Goal: Task Accomplishment & Management: Use online tool/utility

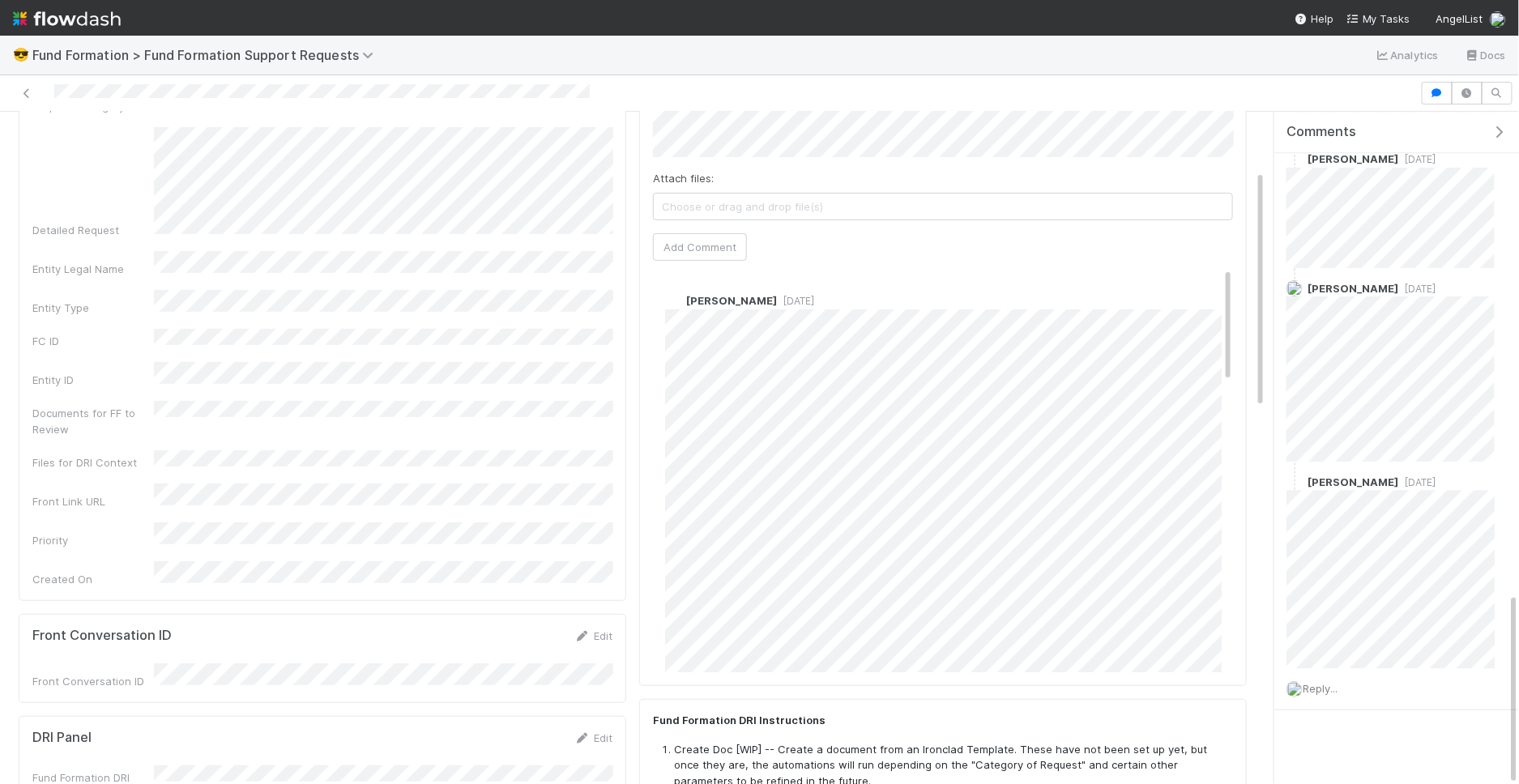
scroll to position [1685, 0]
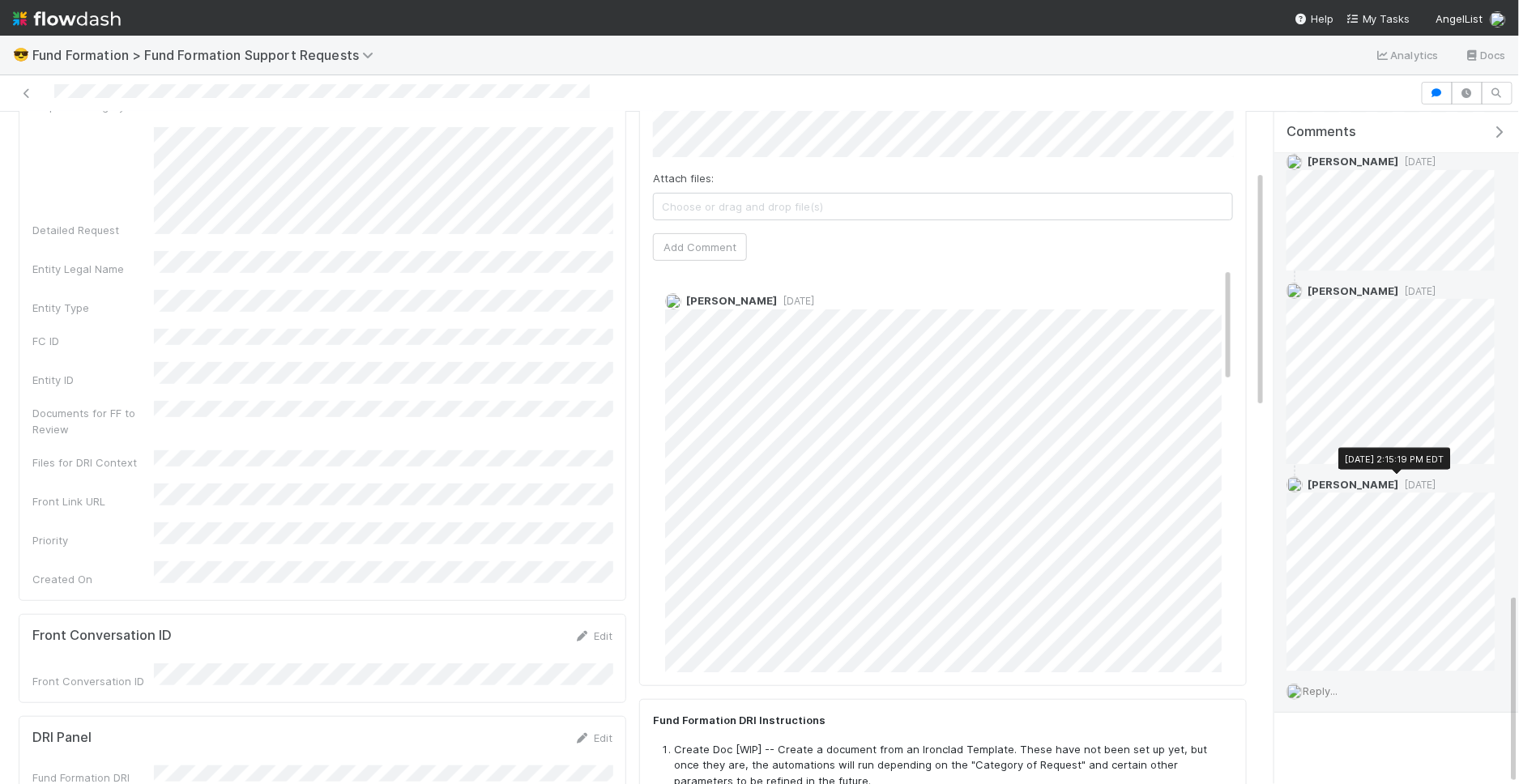
click at [1401, 479] on span "5 days ago" at bounding box center [1417, 485] width 38 height 13
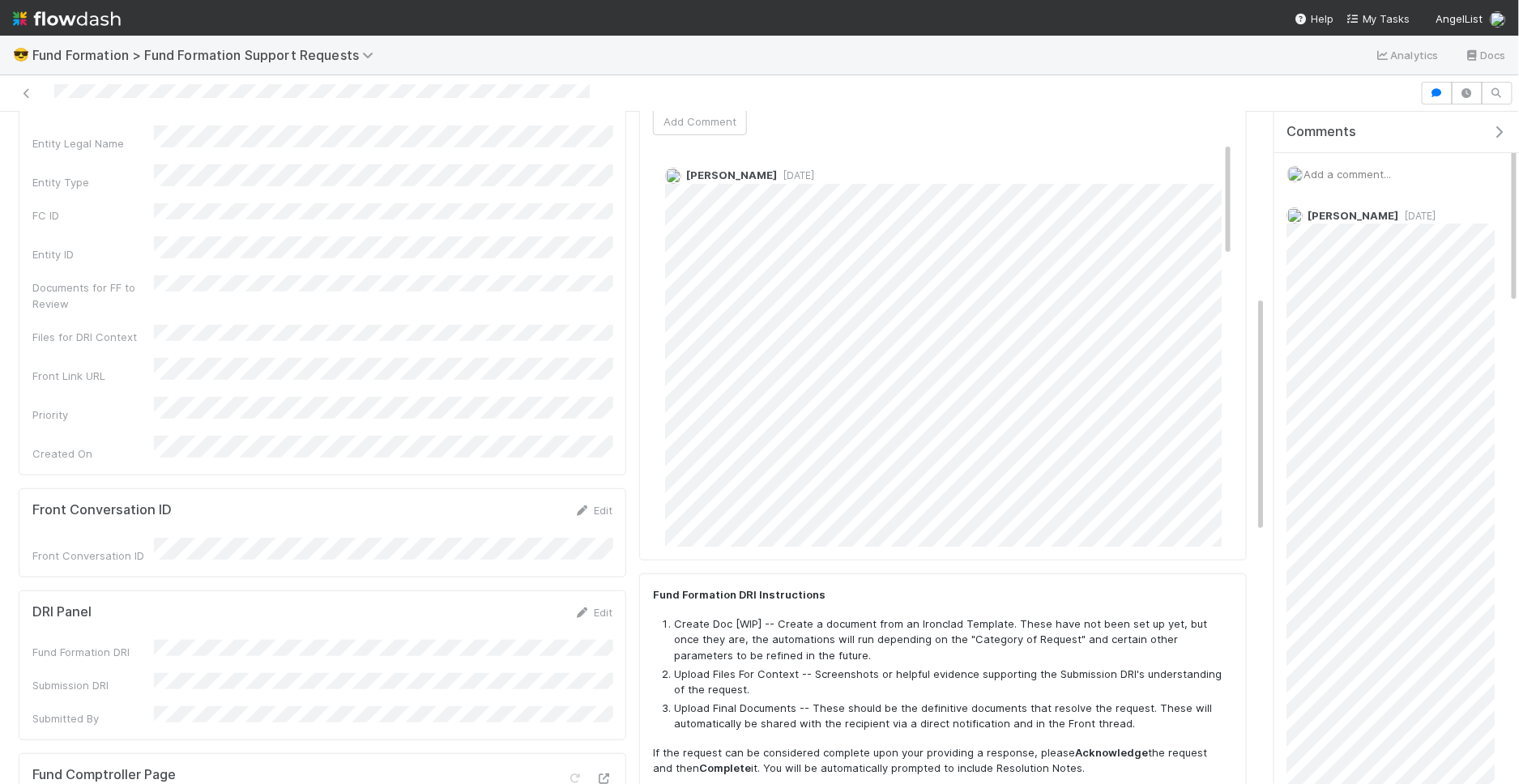
scroll to position [0, 0]
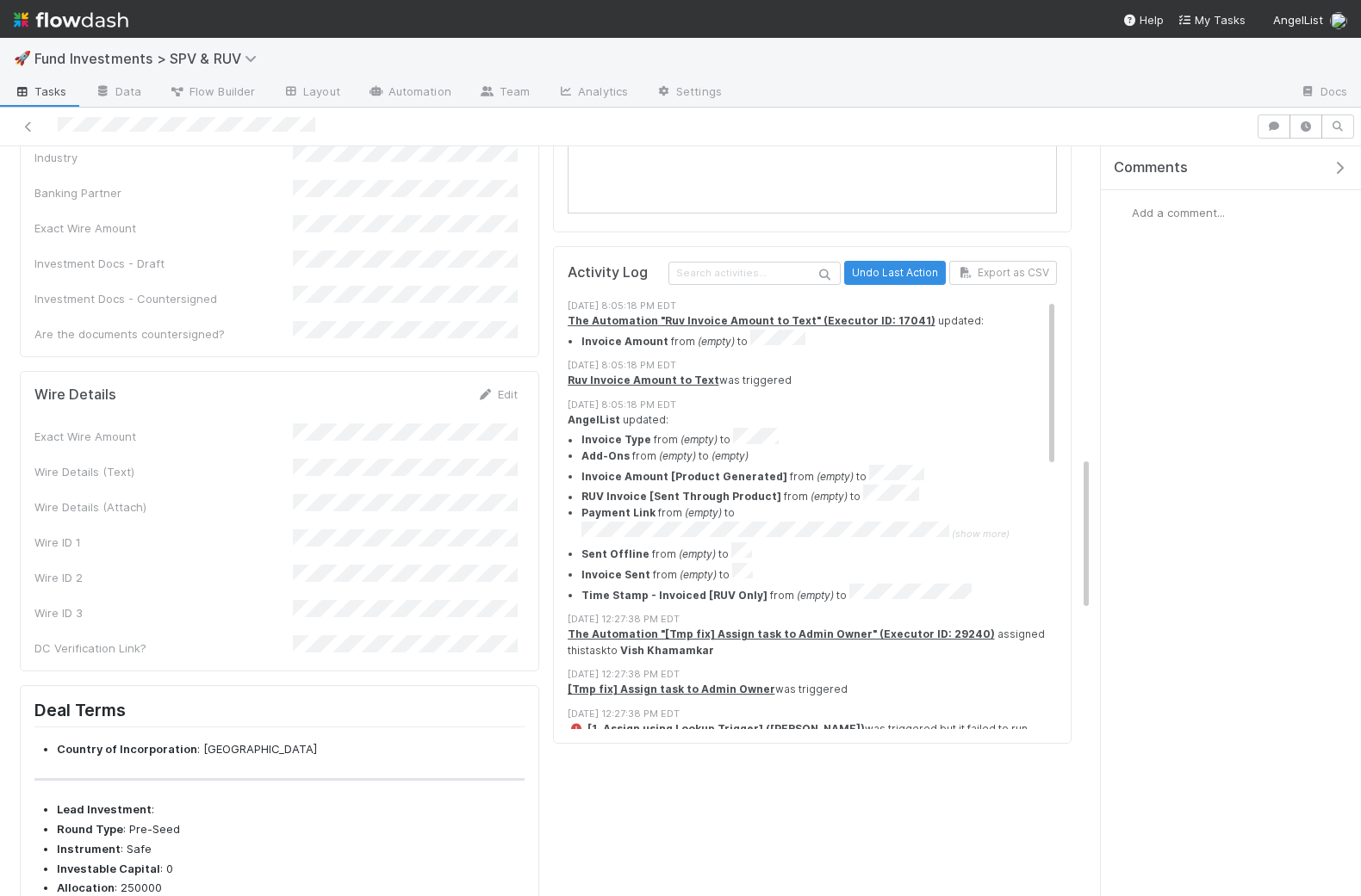
scroll to position [2007, 0]
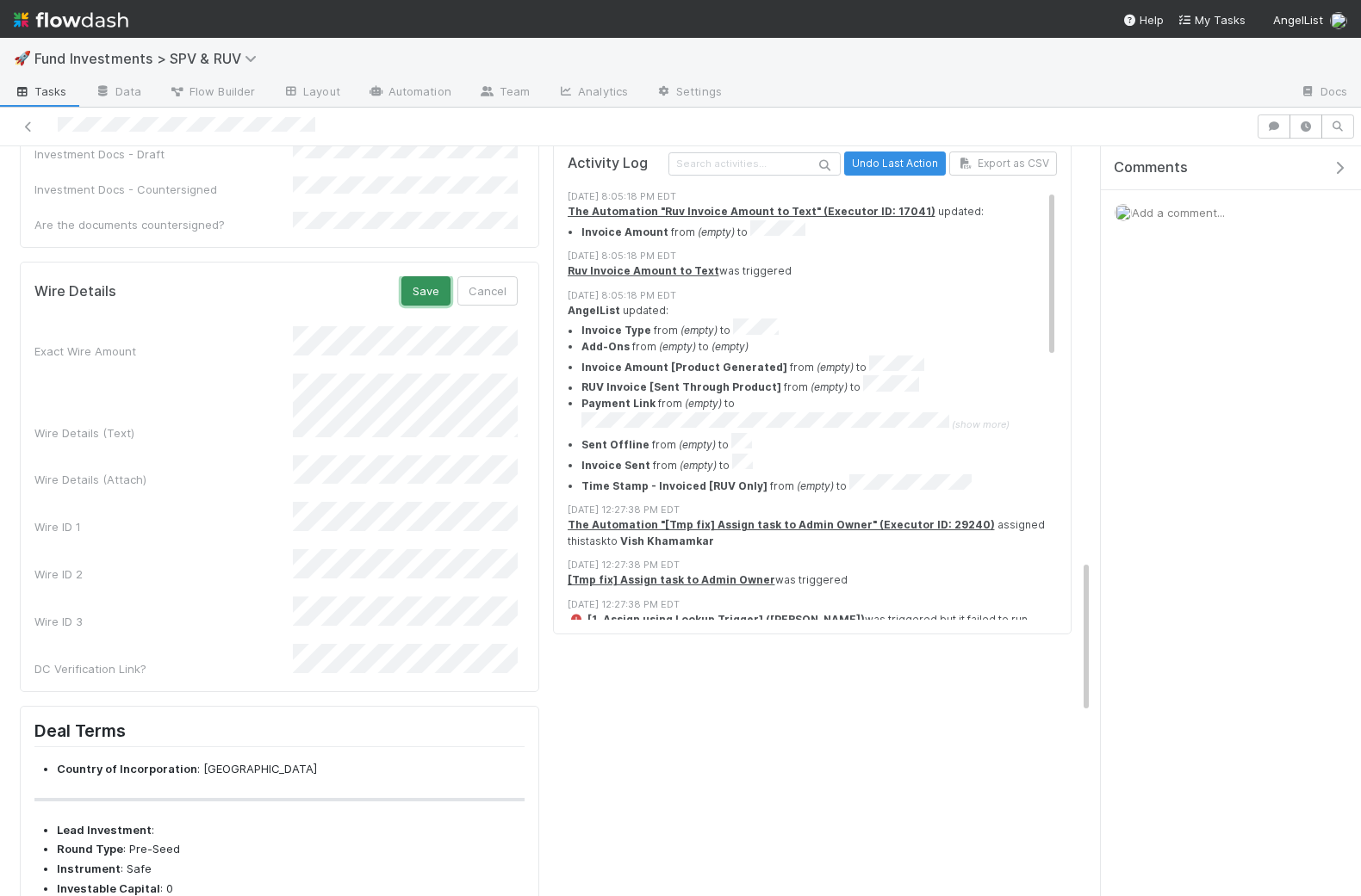
click at [423, 276] on button "Save" at bounding box center [426, 290] width 49 height 29
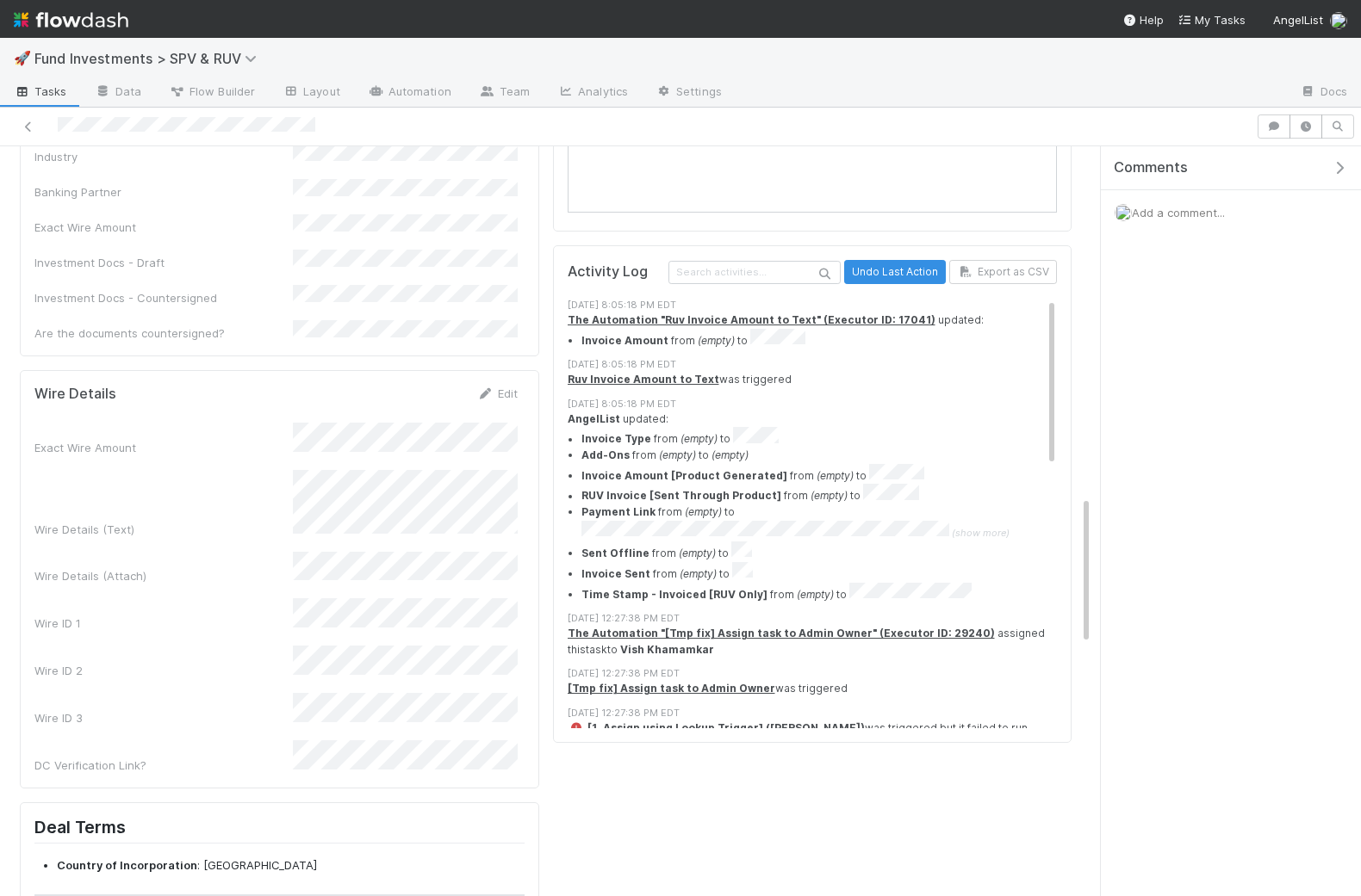
scroll to position [1466, 0]
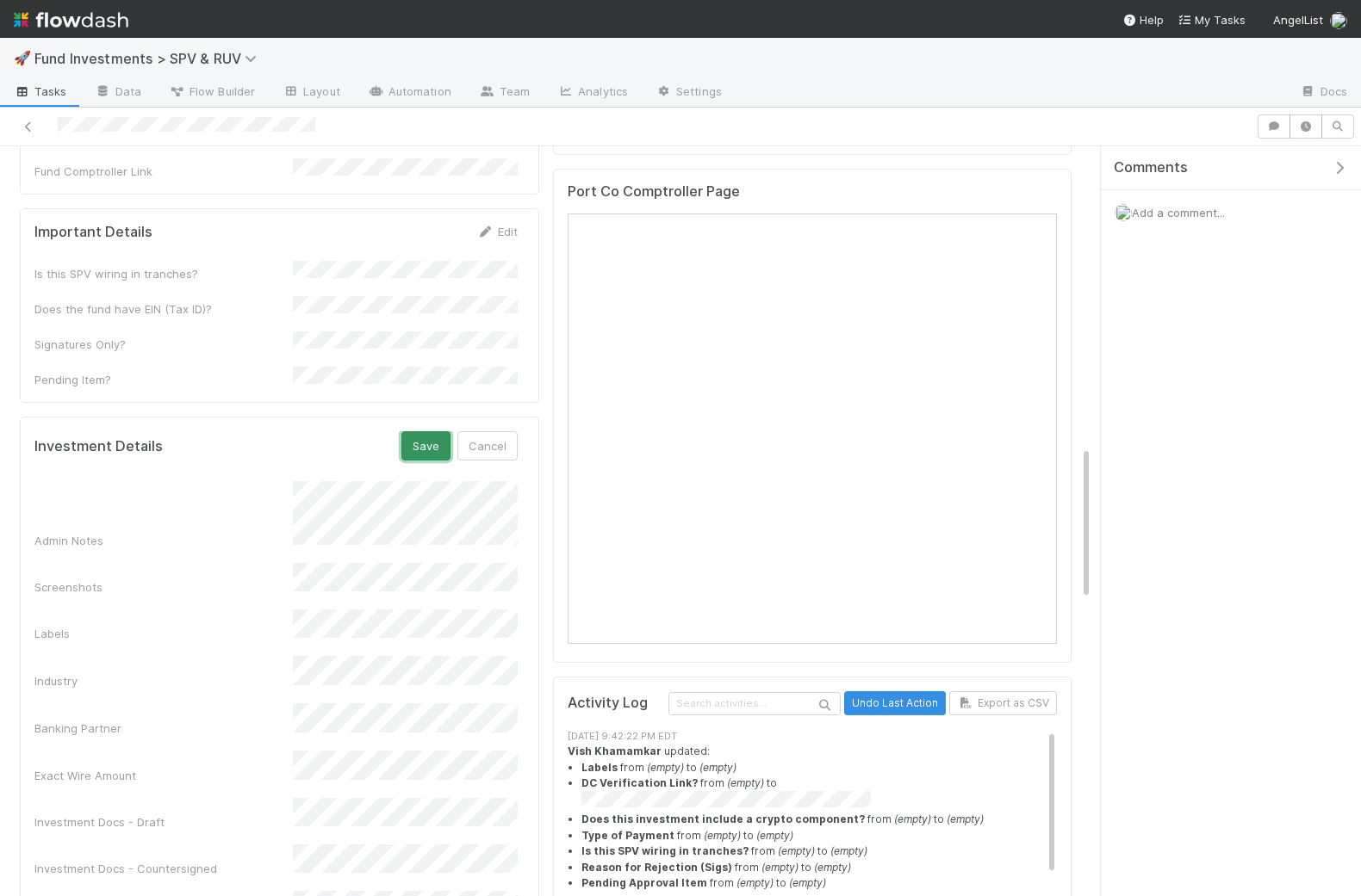
click at [428, 432] on button "Save" at bounding box center [426, 446] width 49 height 29
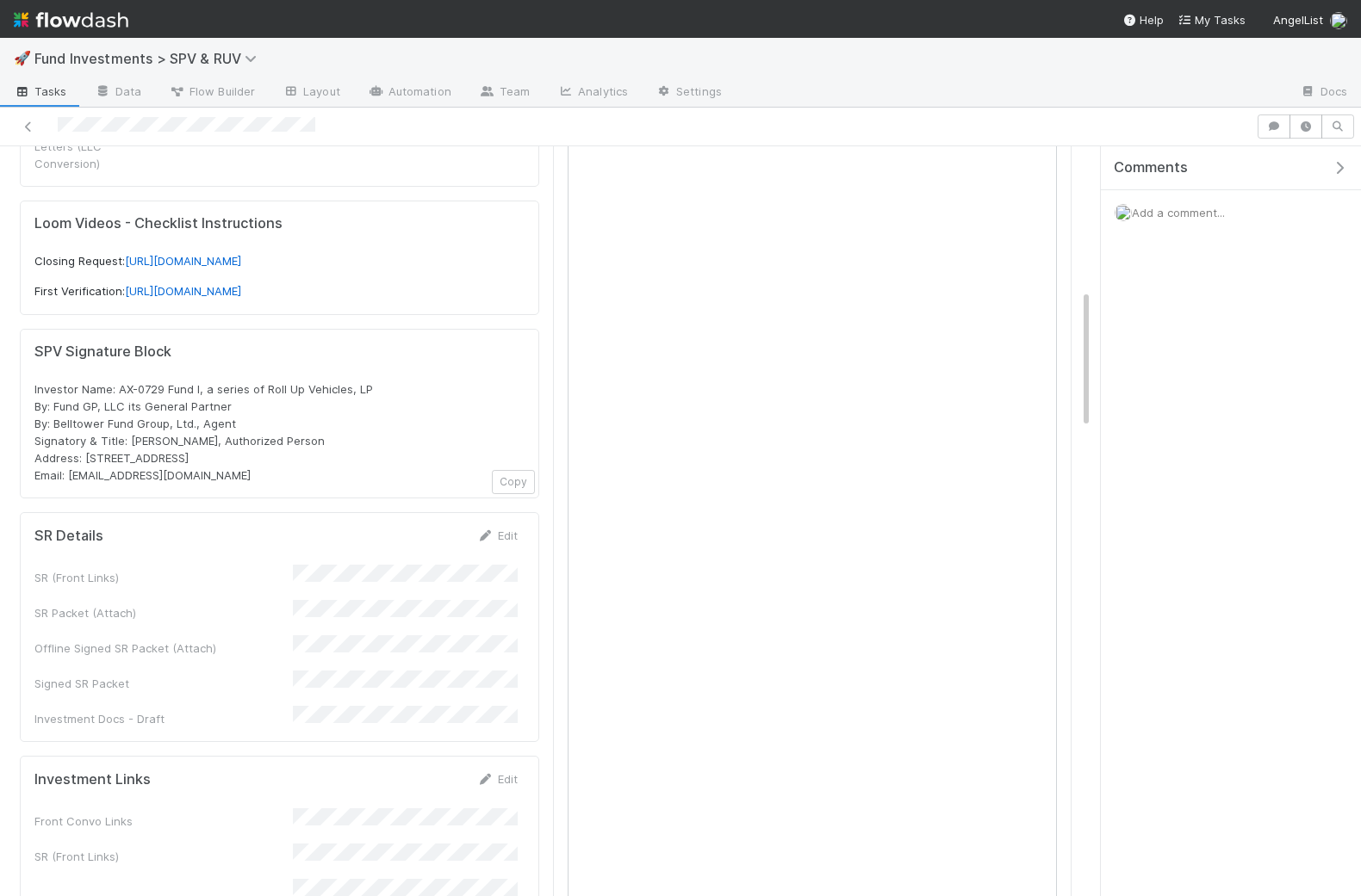
scroll to position [632, 0]
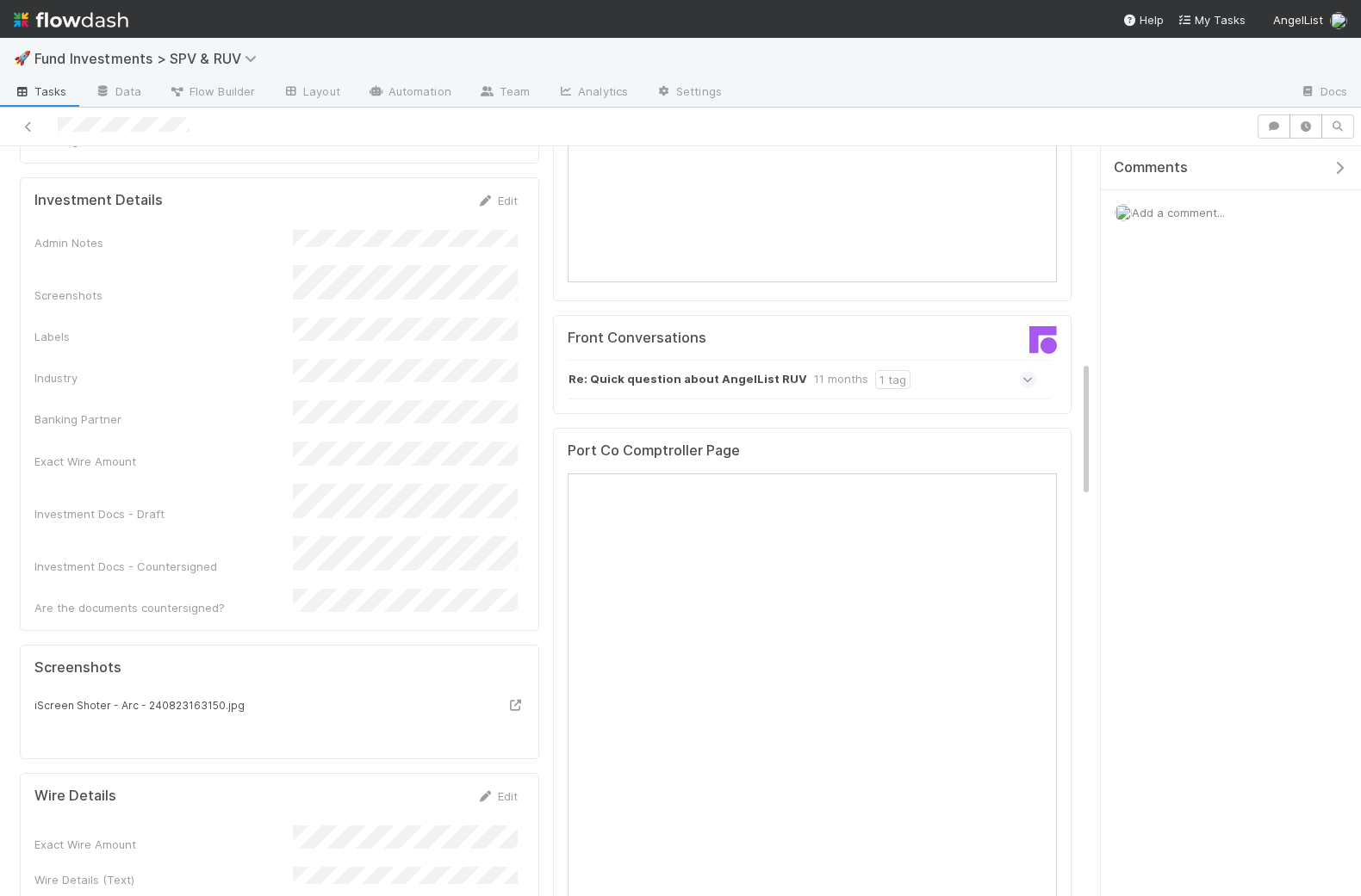
scroll to position [1175, 0]
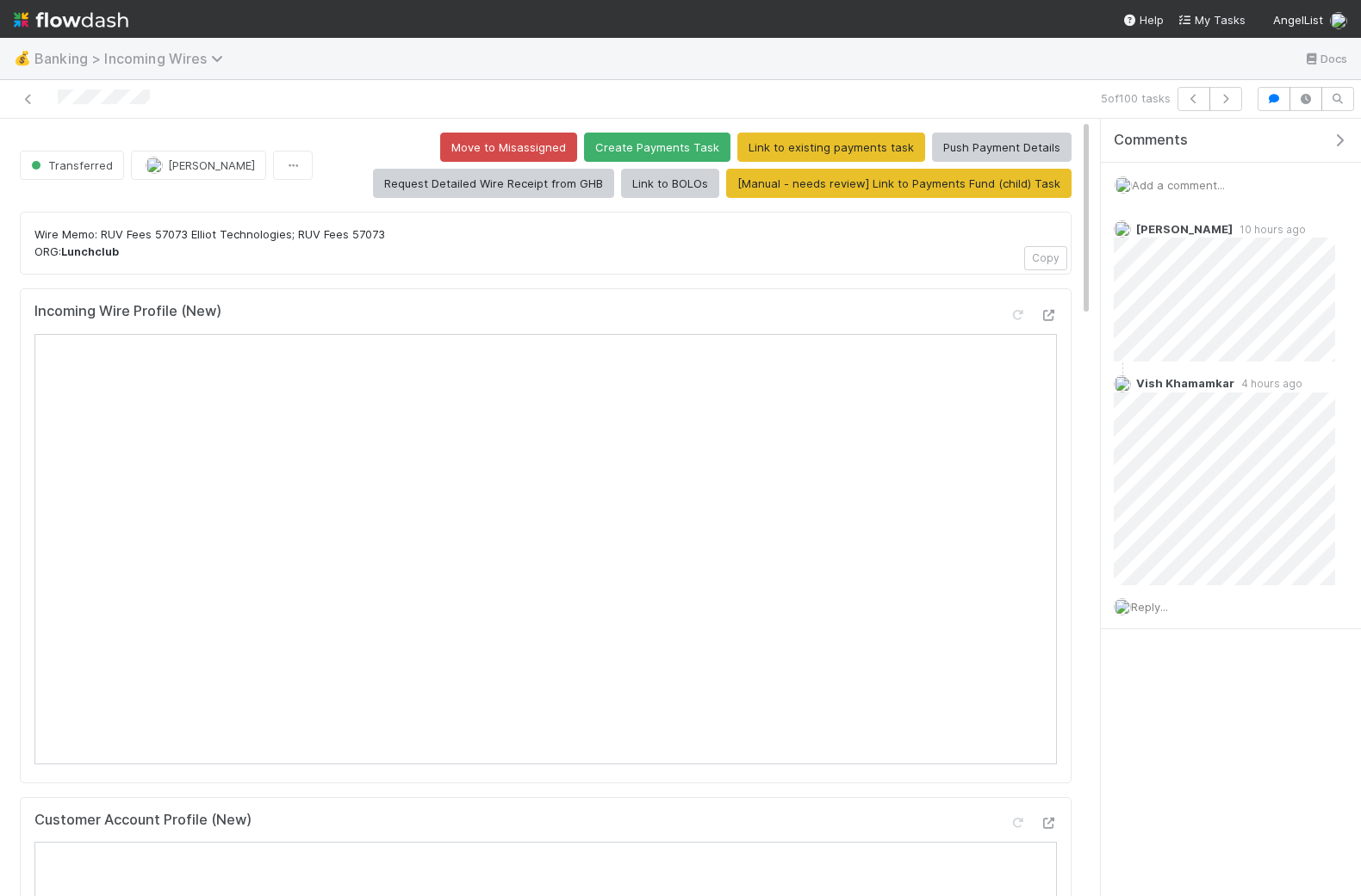
click at [123, 58] on span "Banking > Incoming Wires" at bounding box center [133, 59] width 197 height 17
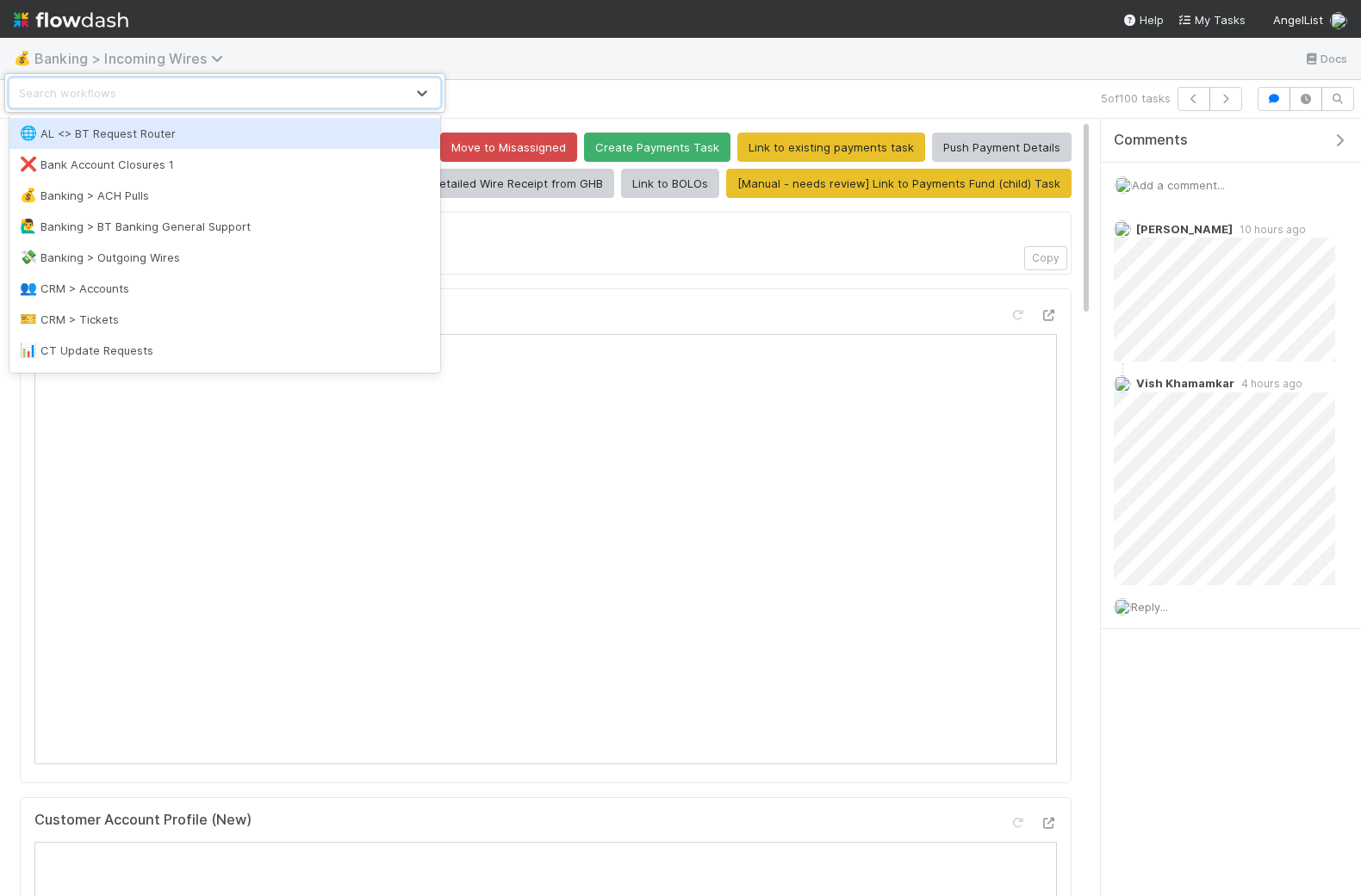
type input "p"
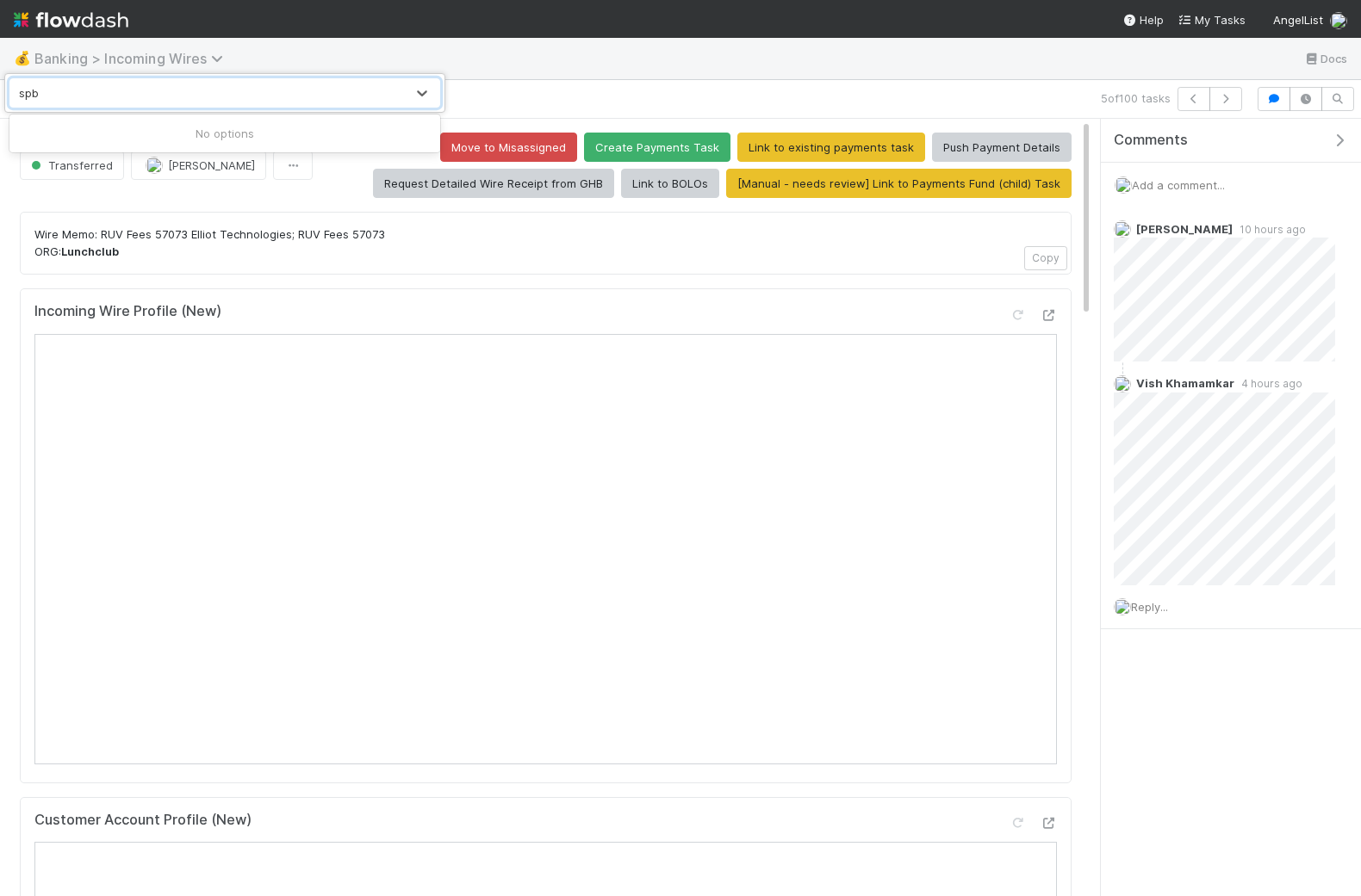
type input "sp"
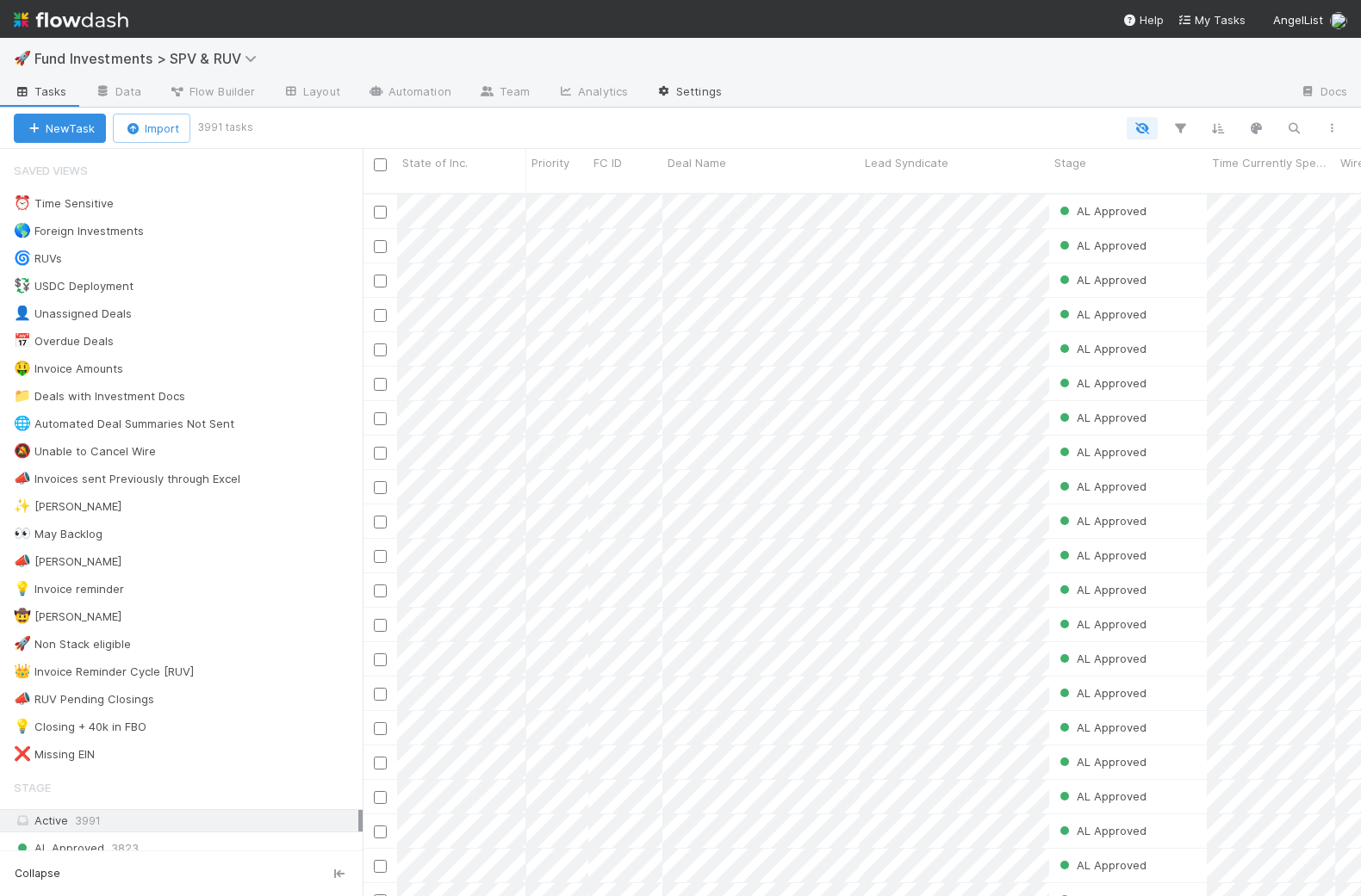
scroll to position [718, 997]
click at [675, 88] on link "Settings" at bounding box center [688, 92] width 94 height 28
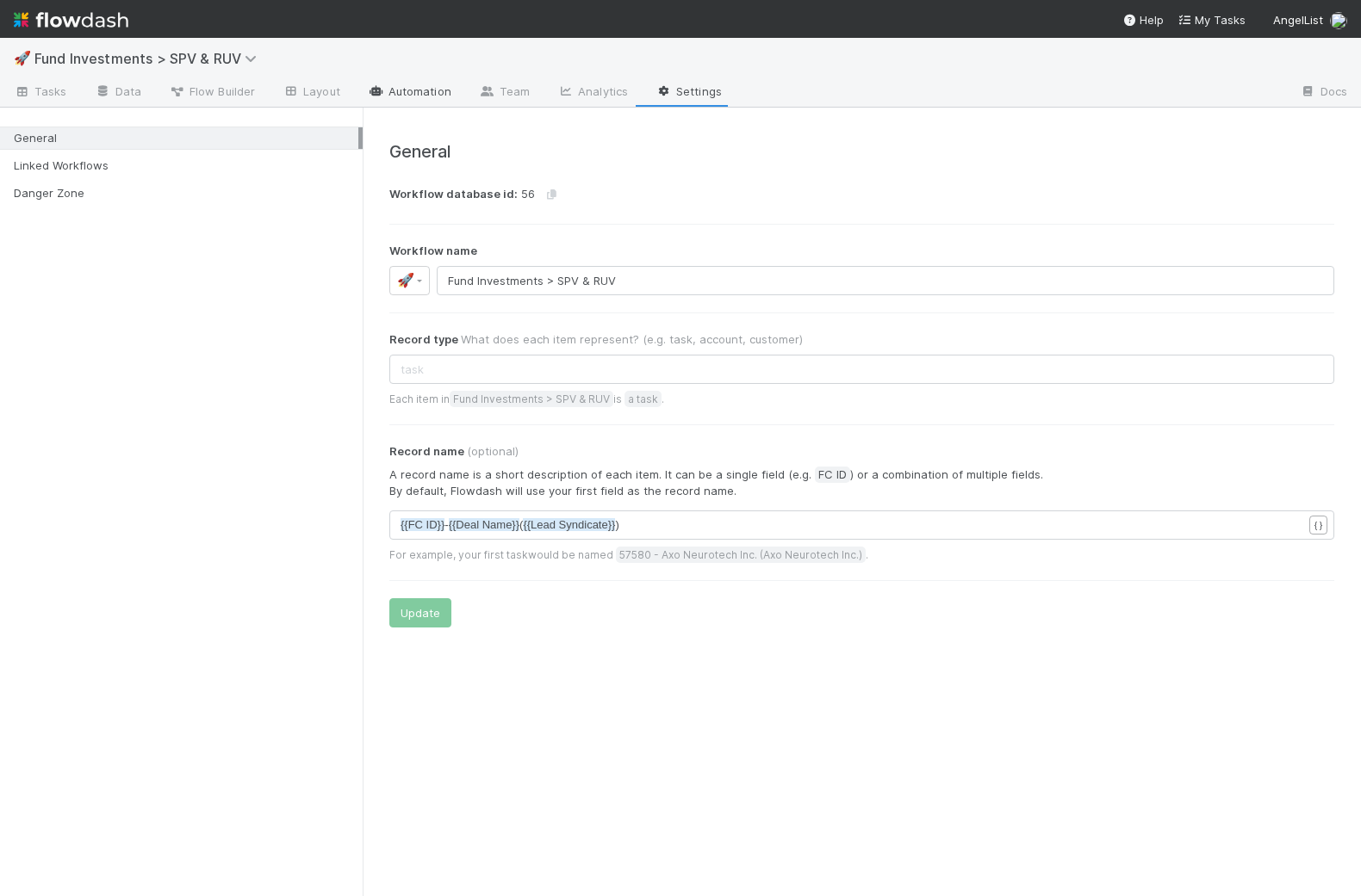
click at [376, 101] on link "Automation" at bounding box center [409, 92] width 111 height 28
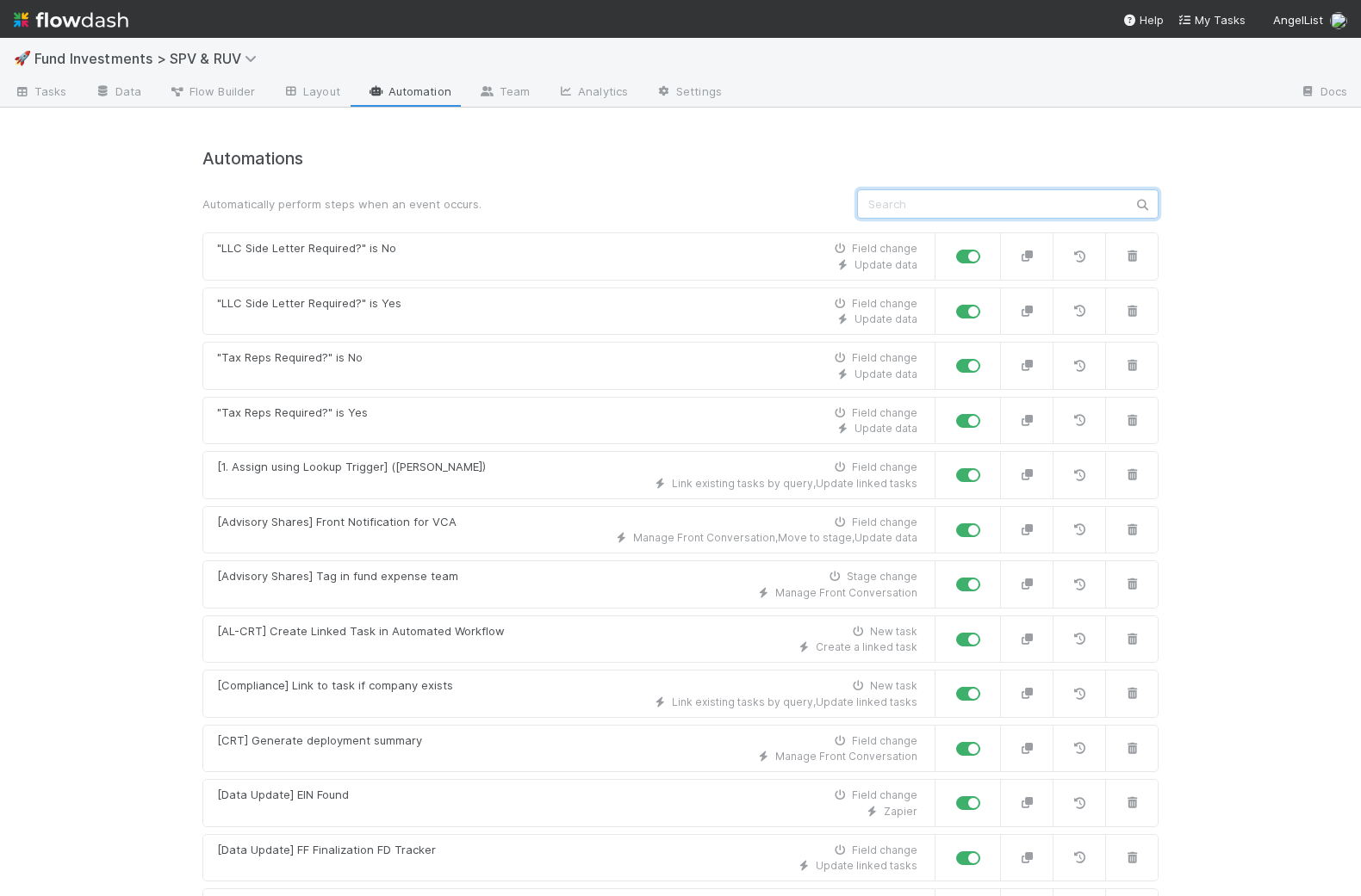
click at [1010, 193] on input "text" at bounding box center [1008, 204] width 302 height 29
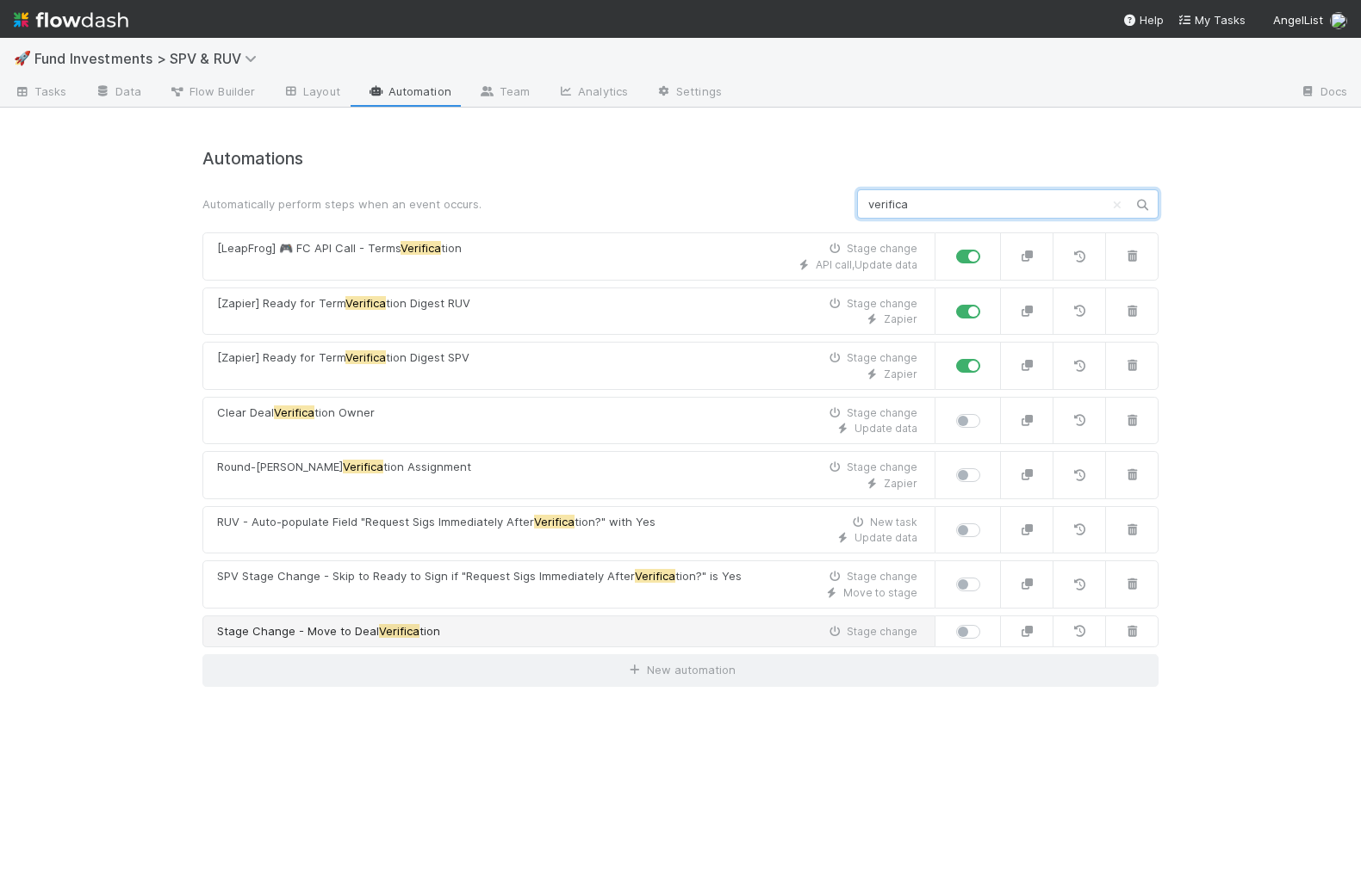
type input "verifica"
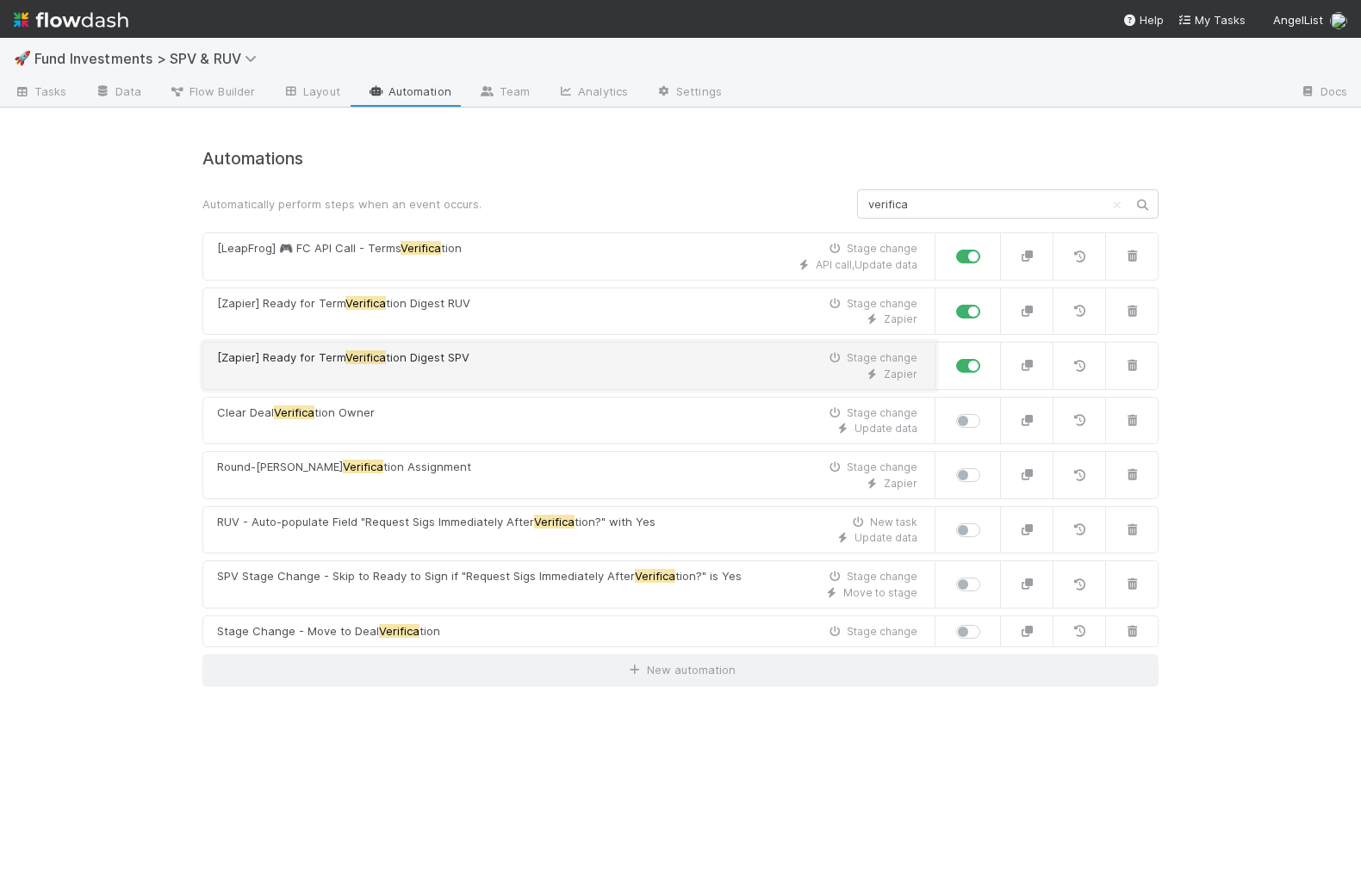
click at [547, 359] on div "[Zapier] Ready for Term Verifica tion Digest SPV Stage change" at bounding box center [568, 358] width 700 height 17
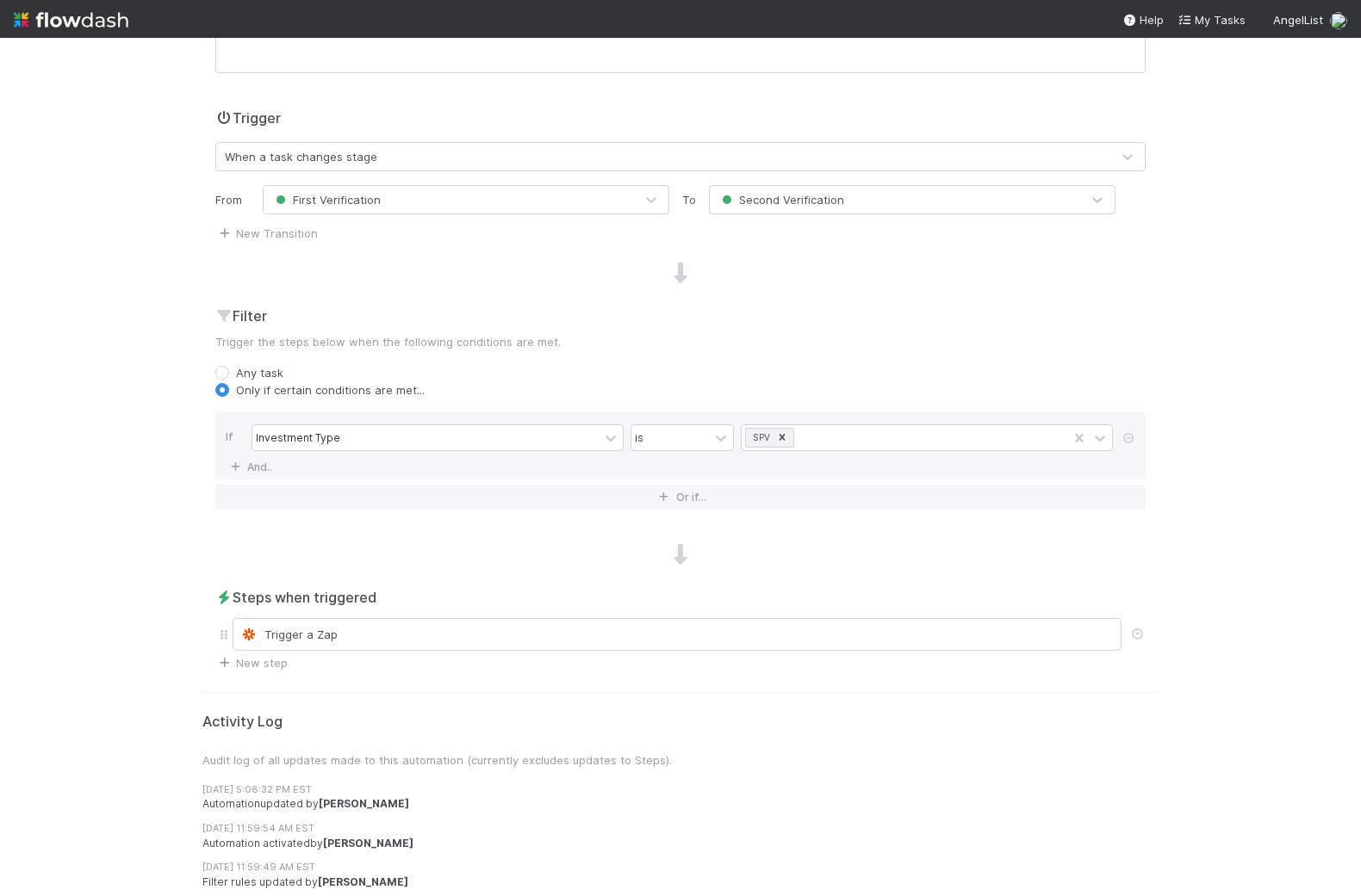
scroll to position [385, 0]
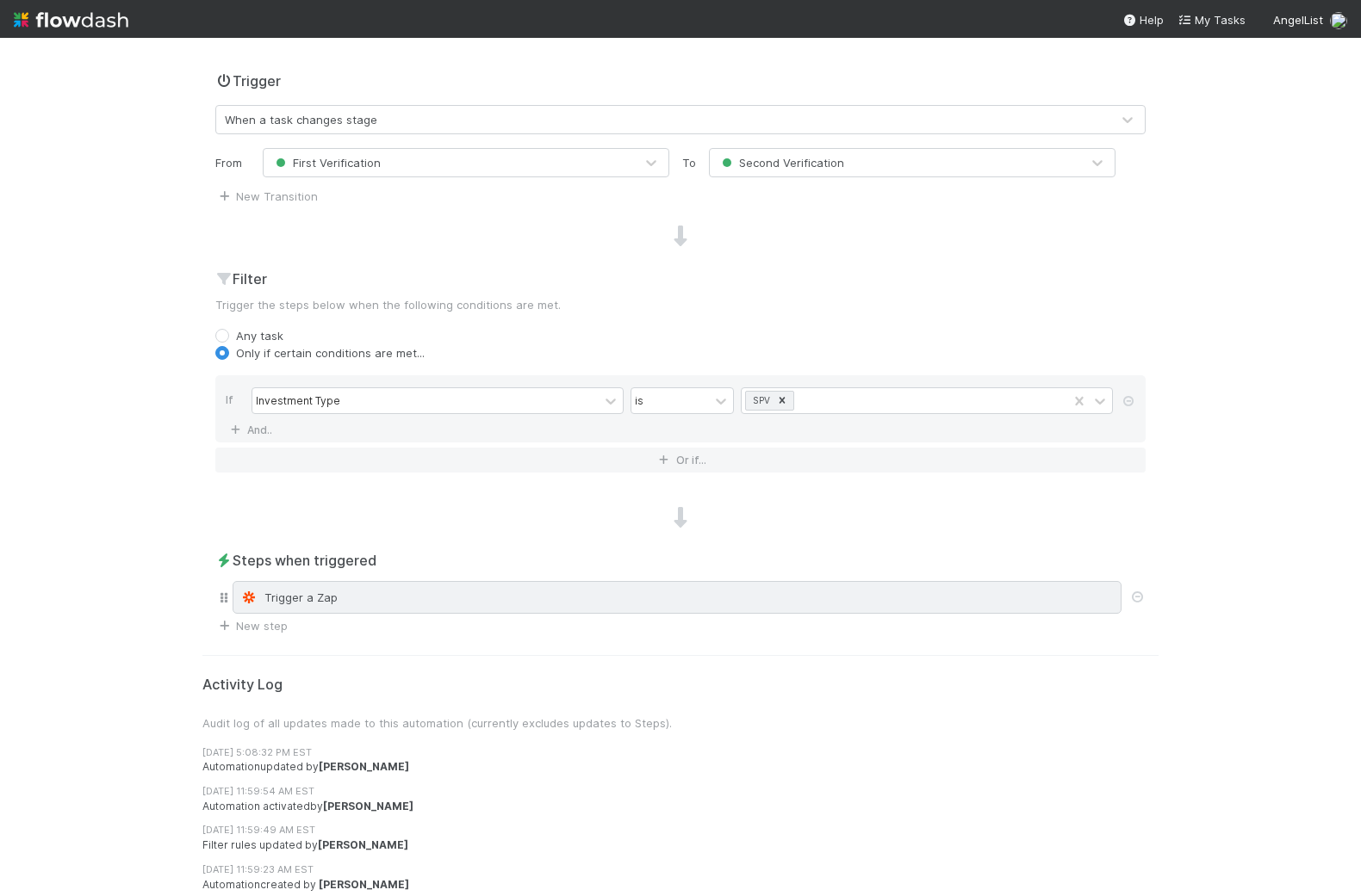
click at [452, 592] on div "Trigger a Zap" at bounding box center [677, 598] width 873 height 17
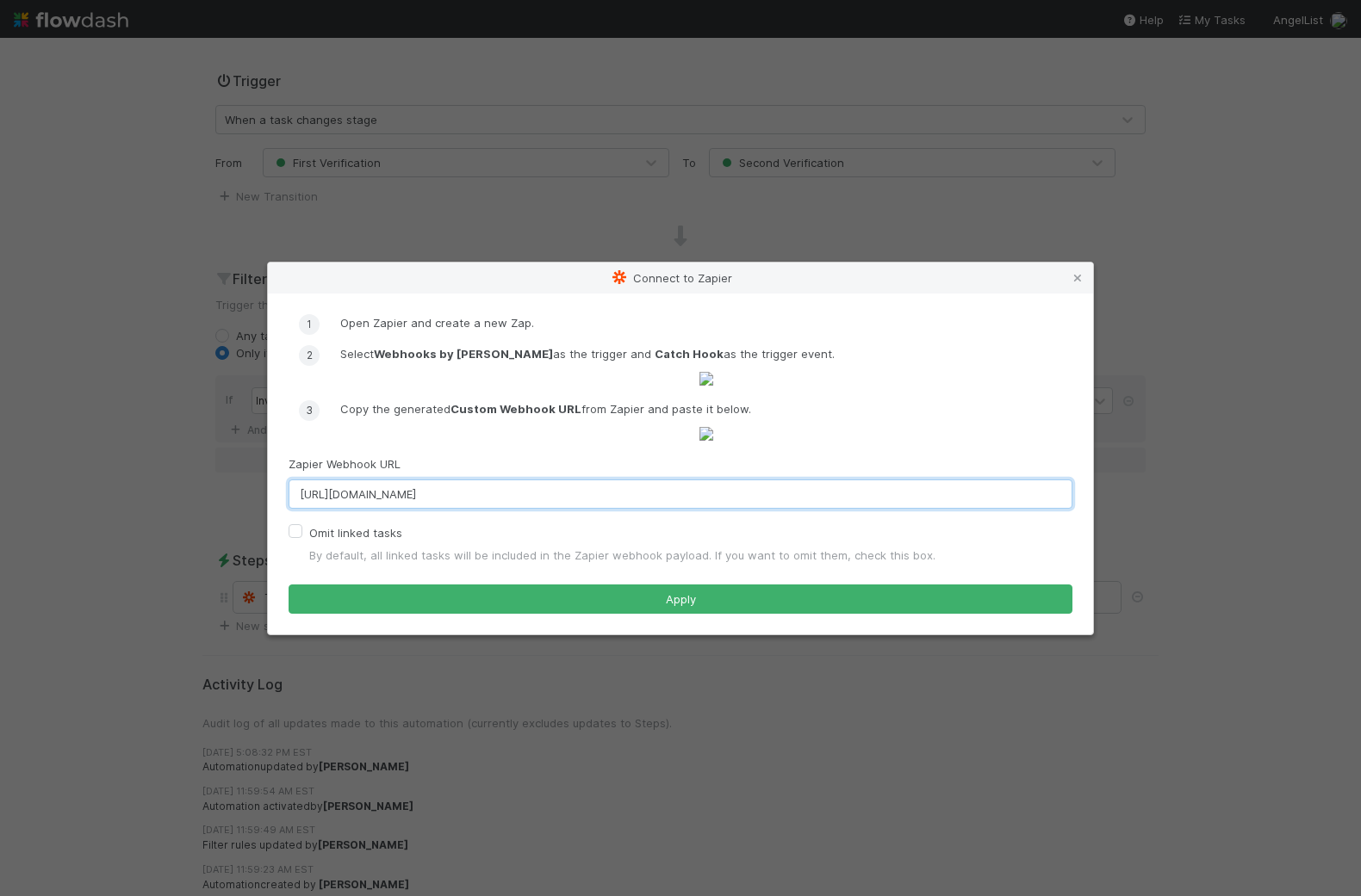
click at [490, 509] on input "https://hooks.zapier.com/hooks/catch/14198892/3k8djbm/" at bounding box center [680, 494] width 784 height 29
click at [98, 649] on div "Connect to Zapier Open Zapier and create a new Zap. Select Webhooks by Zapier a…" at bounding box center [680, 448] width 1361 height 896
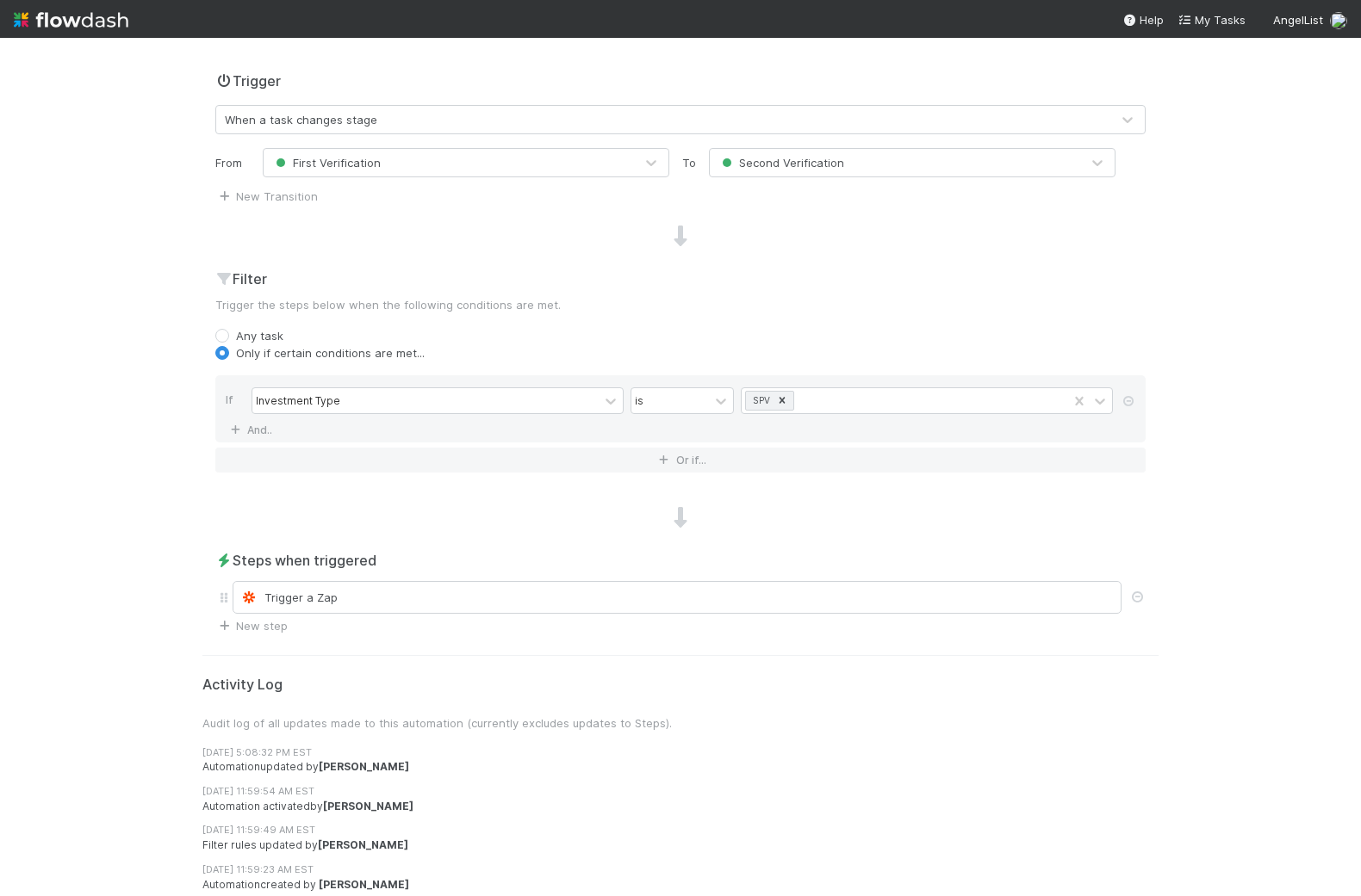
scroll to position [0, 0]
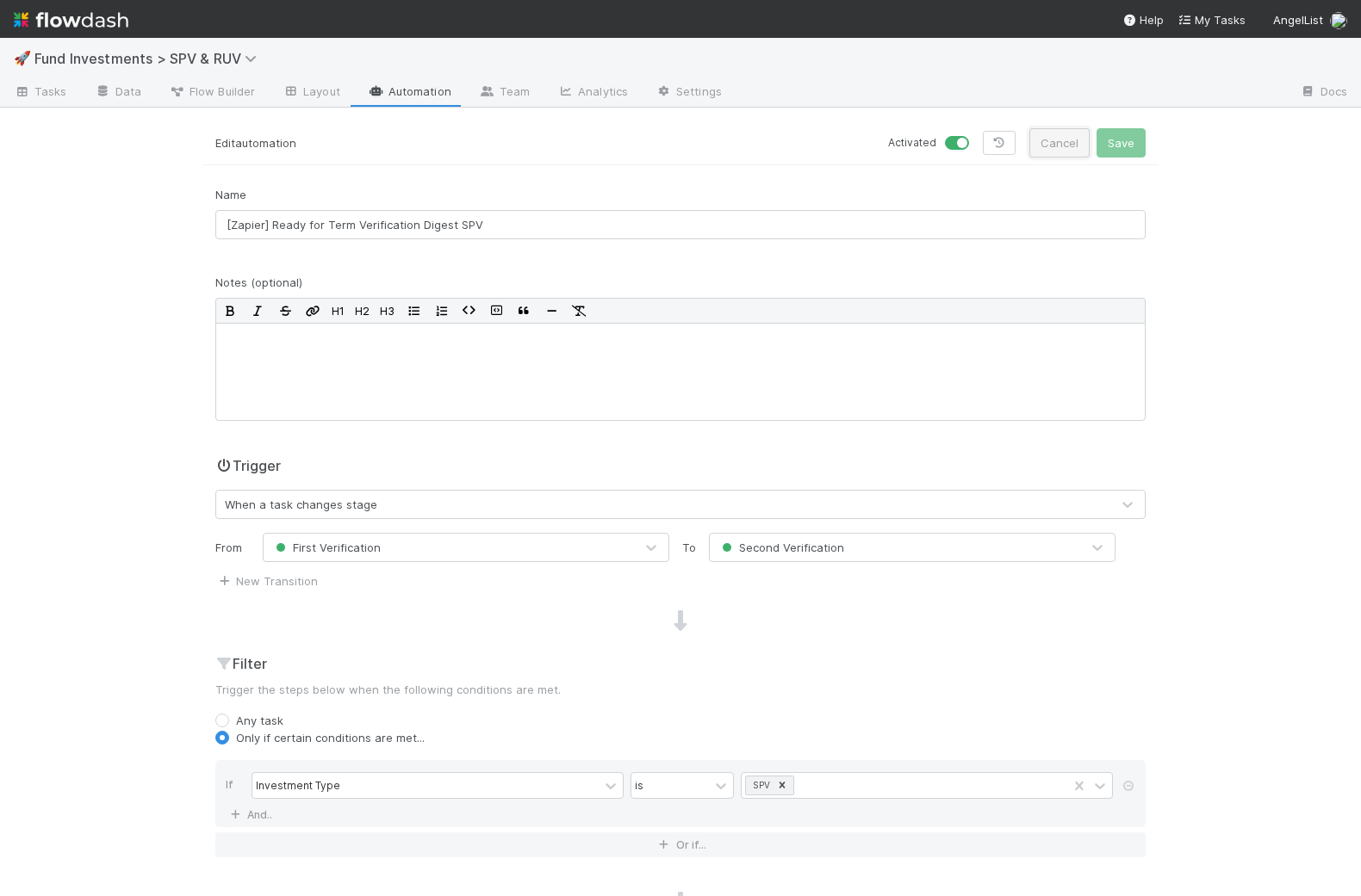
click at [1068, 140] on button "Cancel" at bounding box center [1059, 142] width 61 height 29
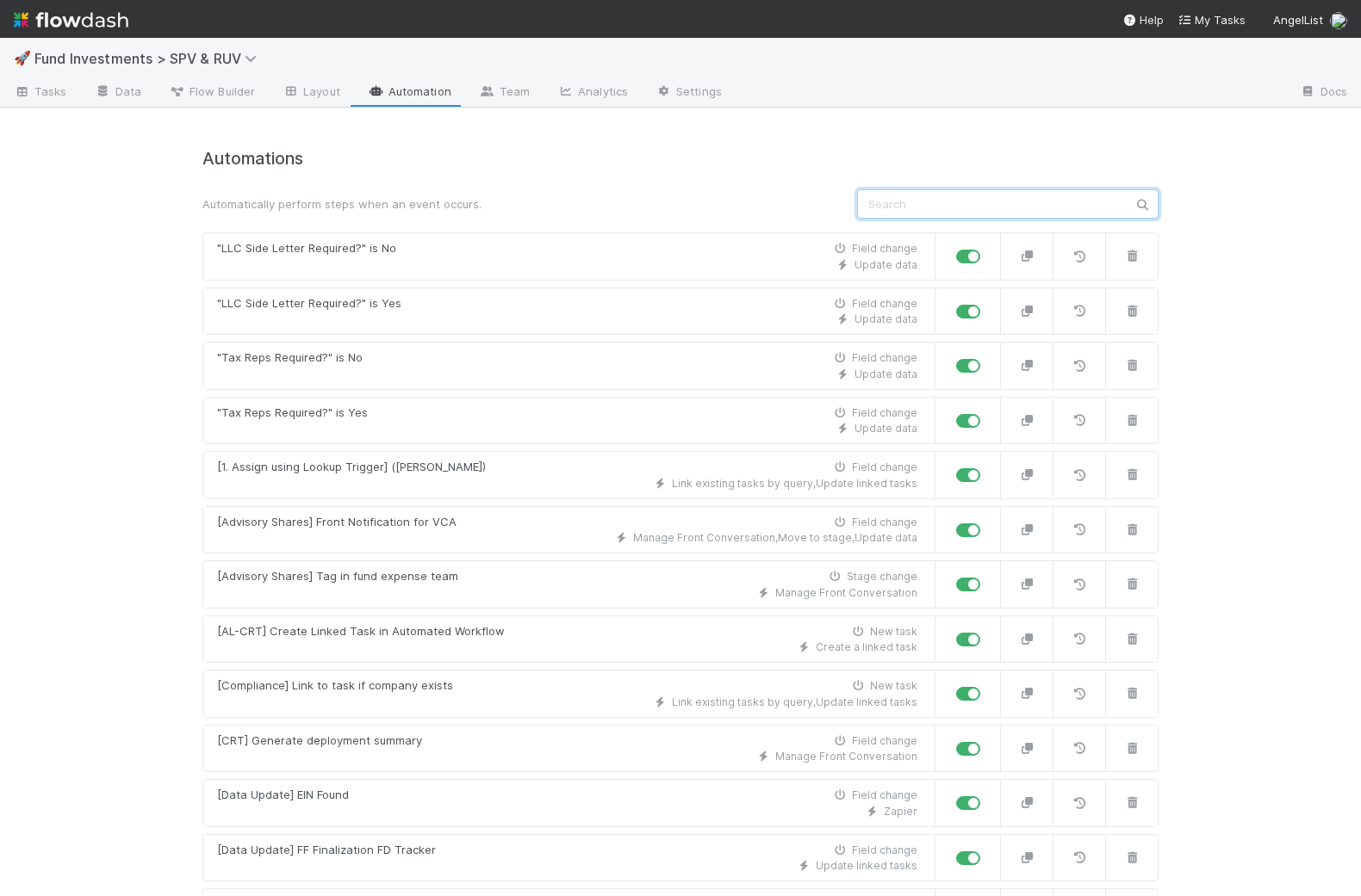
click at [921, 202] on input "text" at bounding box center [1008, 204] width 302 height 29
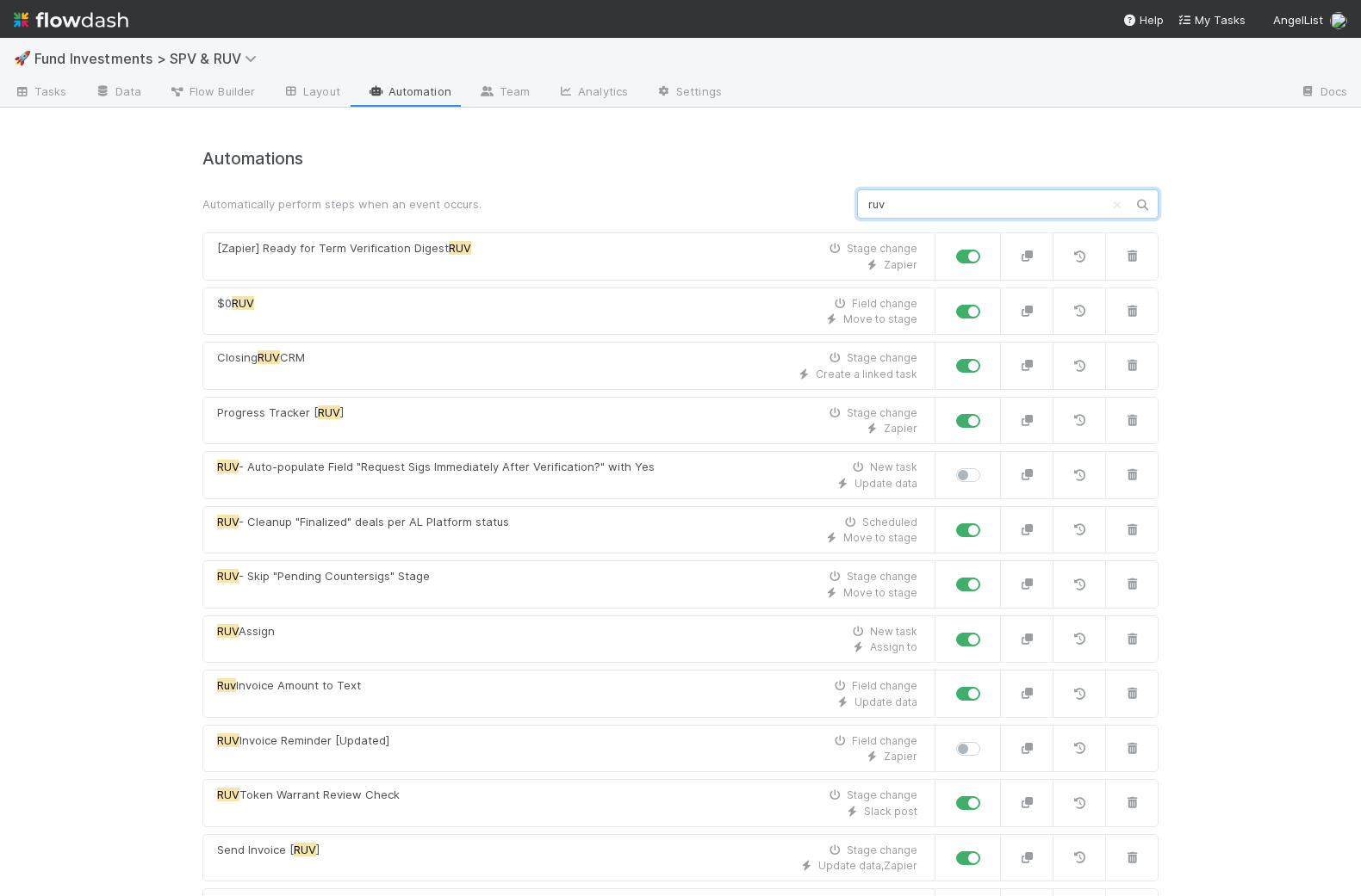
type input "ruv"
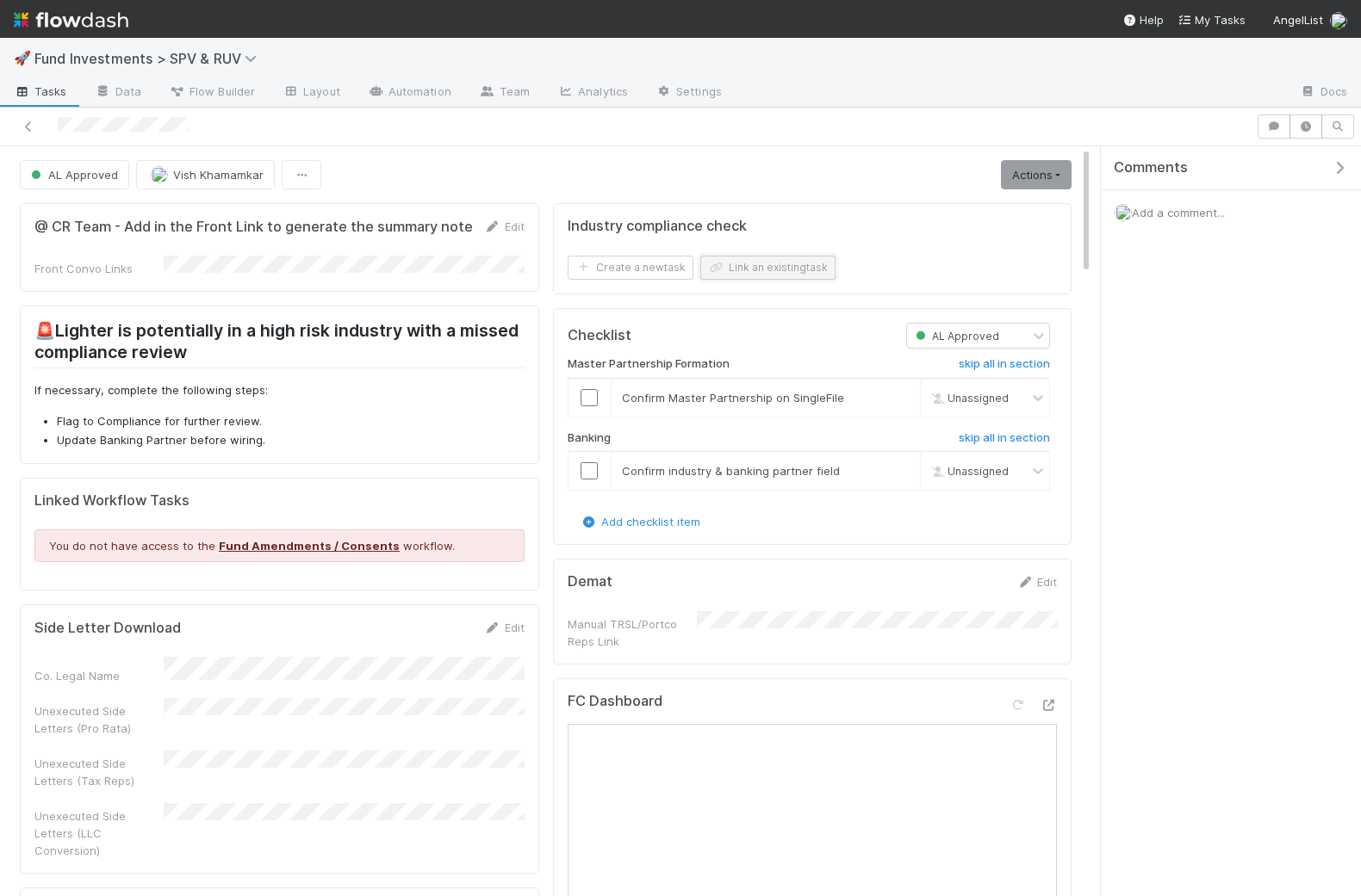
click at [674, 264] on button "Link an existing task" at bounding box center [768, 267] width 135 height 24
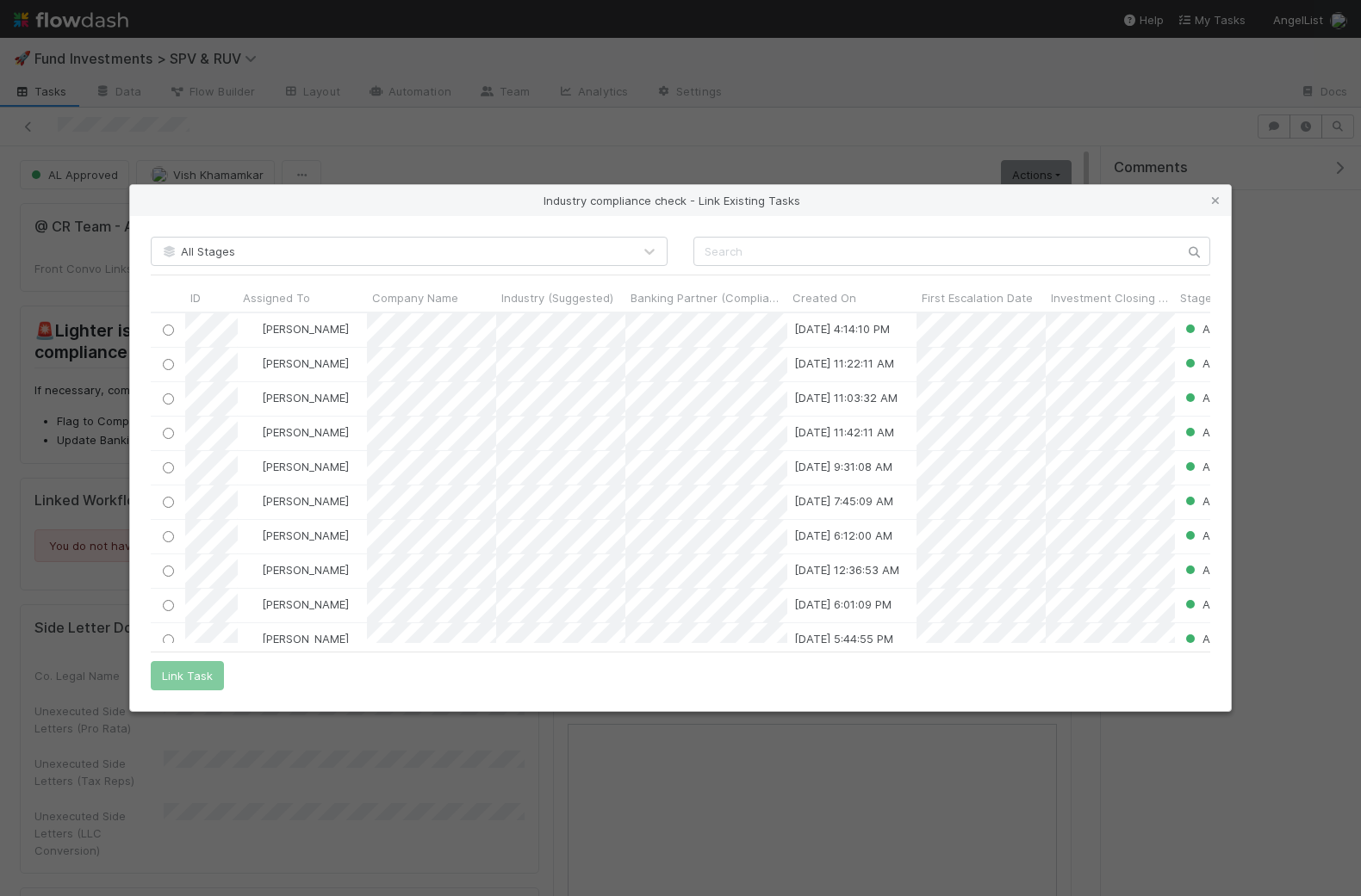
scroll to position [329, 1059]
click at [674, 252] on input "text" at bounding box center [951, 252] width 516 height 29
paste input "https://flowdash.internal.angellist.com/workflows/qYI2WV/tasks/dJsQzdAA"
type input "https://flowdash.internal.angellist.com/workflows/qYI2WV/tasks/dJsQzdAA"
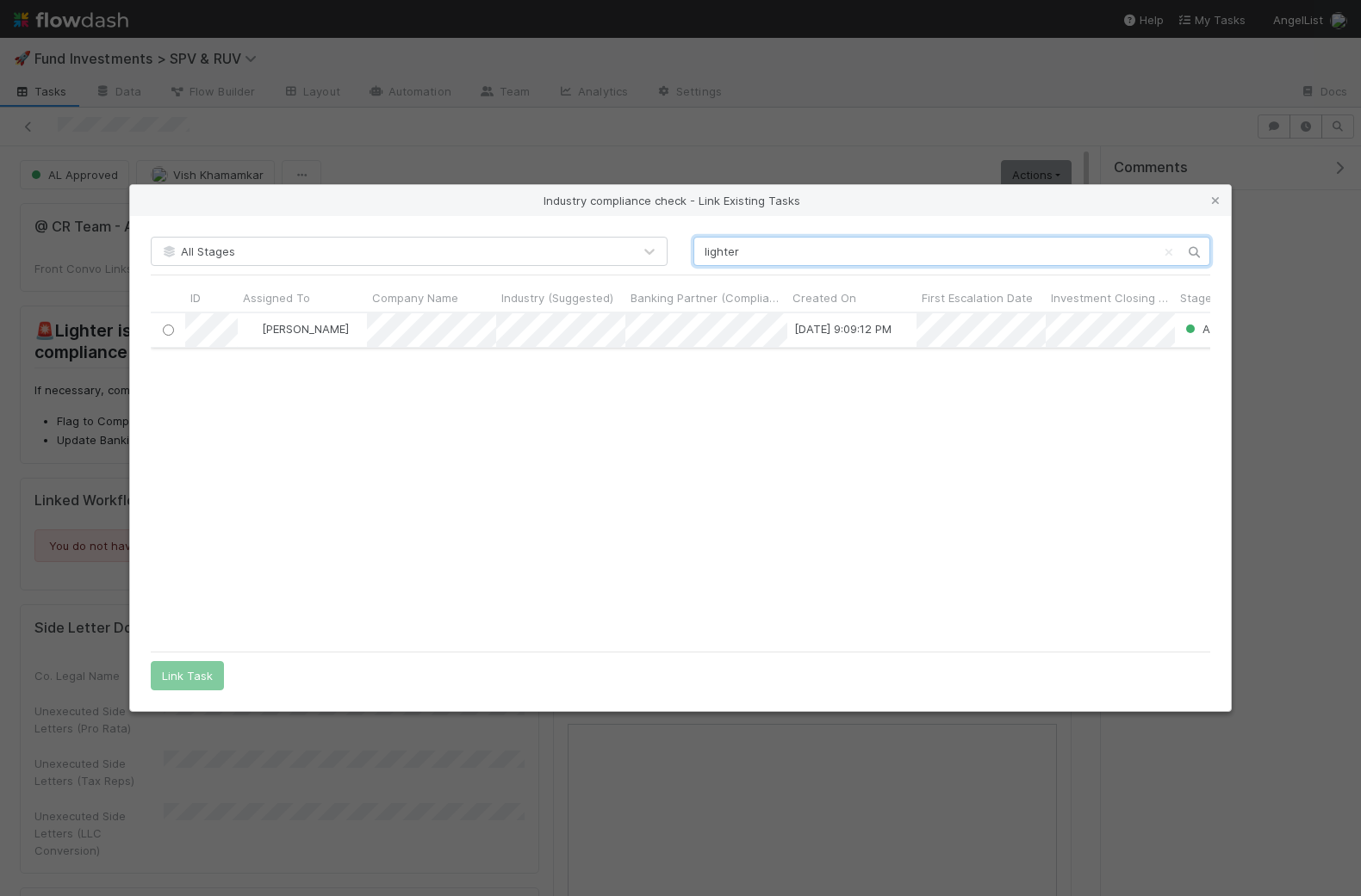
type input "lighter"
click at [170, 329] on input "radio" at bounding box center [168, 329] width 11 height 11
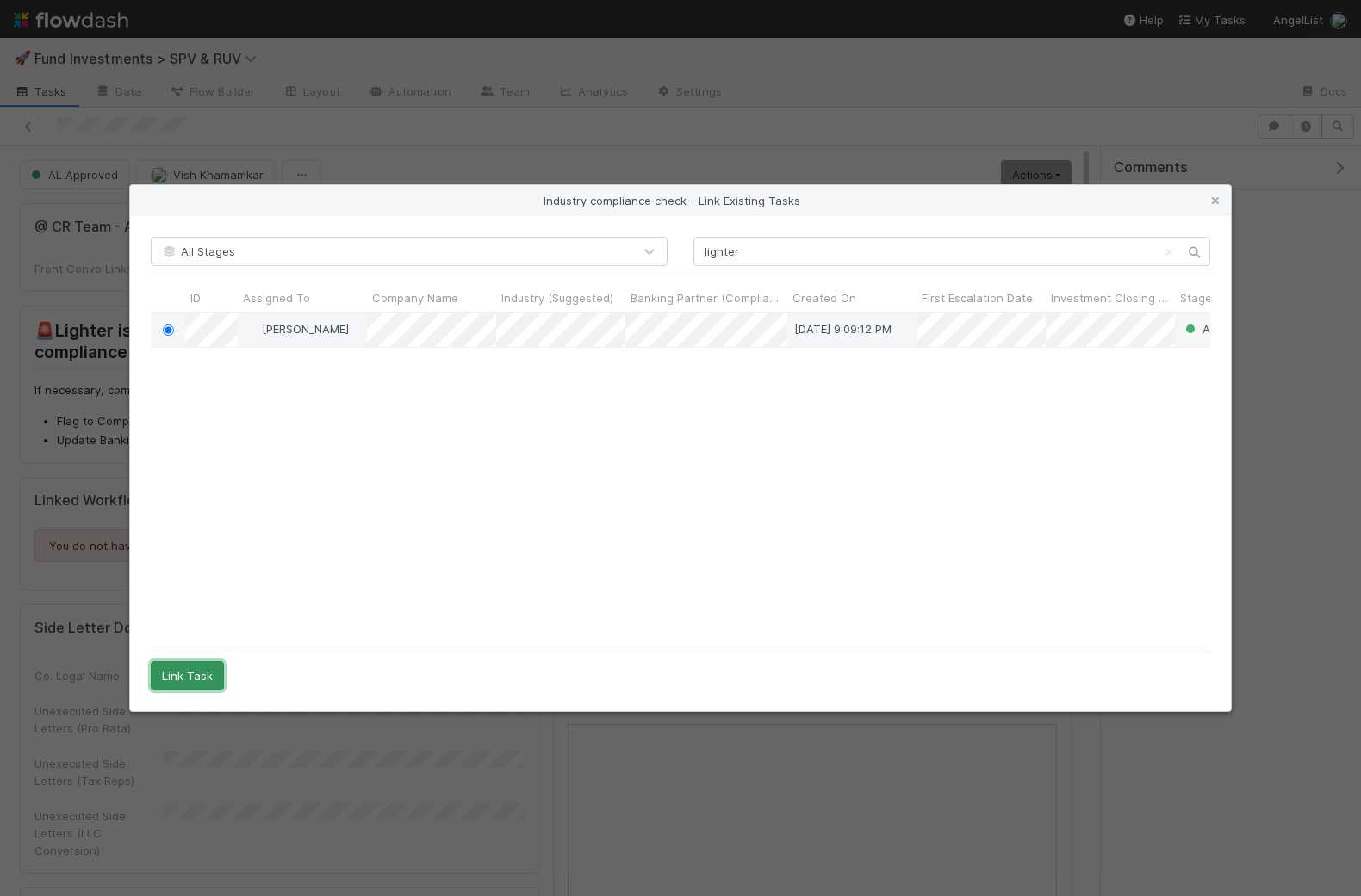
click at [182, 663] on button "Link Task" at bounding box center [187, 676] width 73 height 29
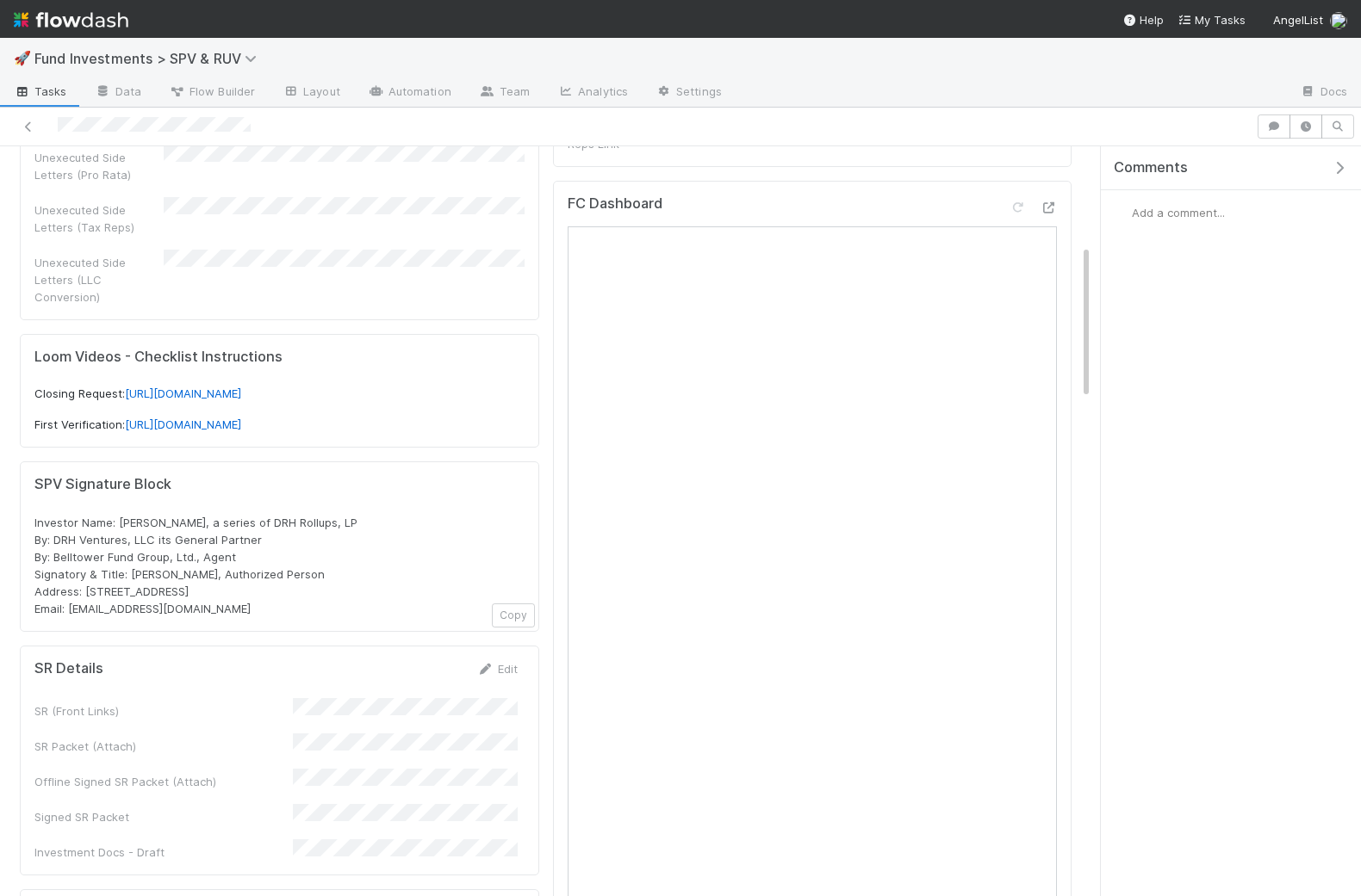
scroll to position [457, 0]
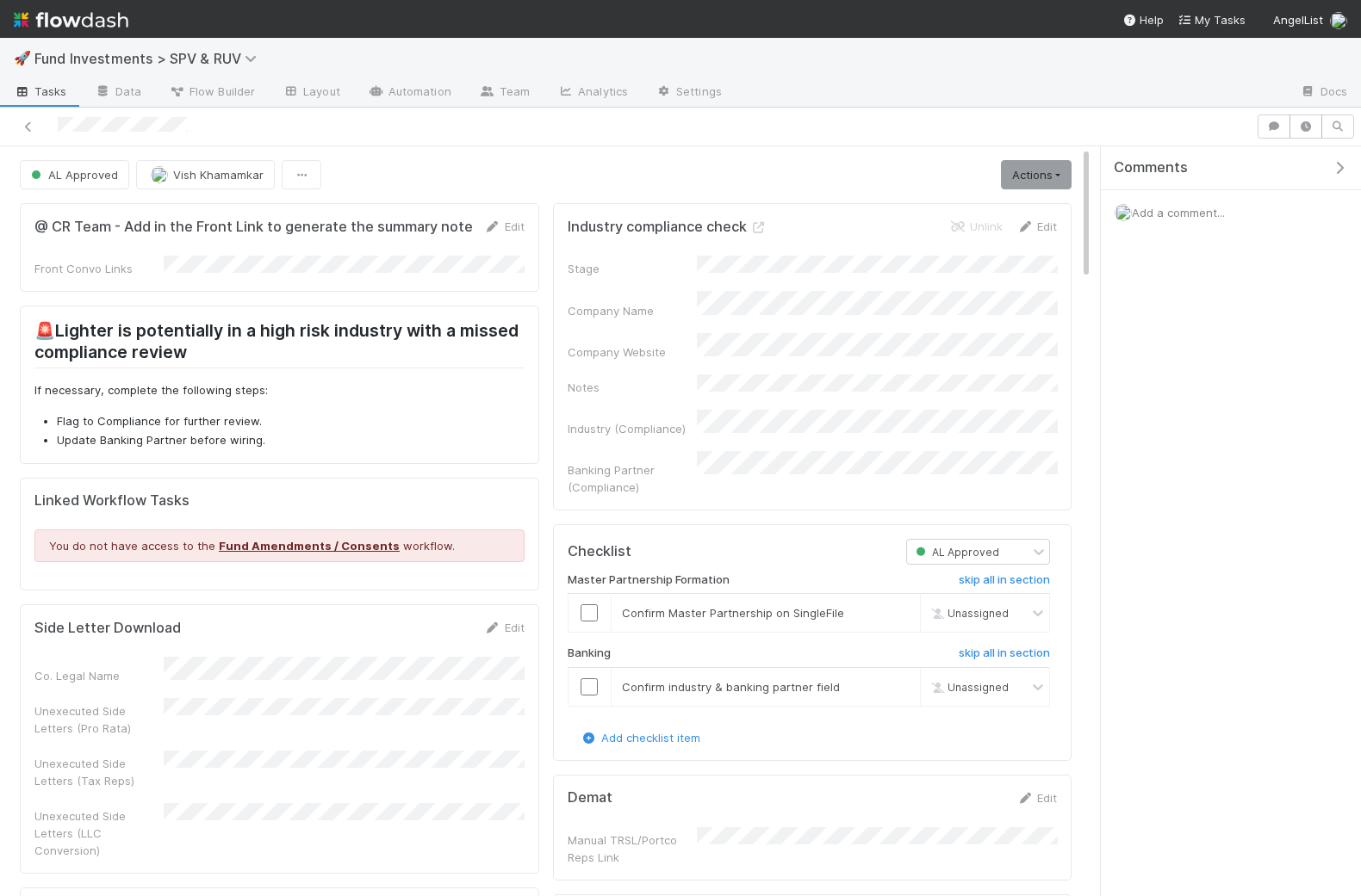
click at [674, 225] on link "Edit" at bounding box center [1036, 226] width 41 height 14
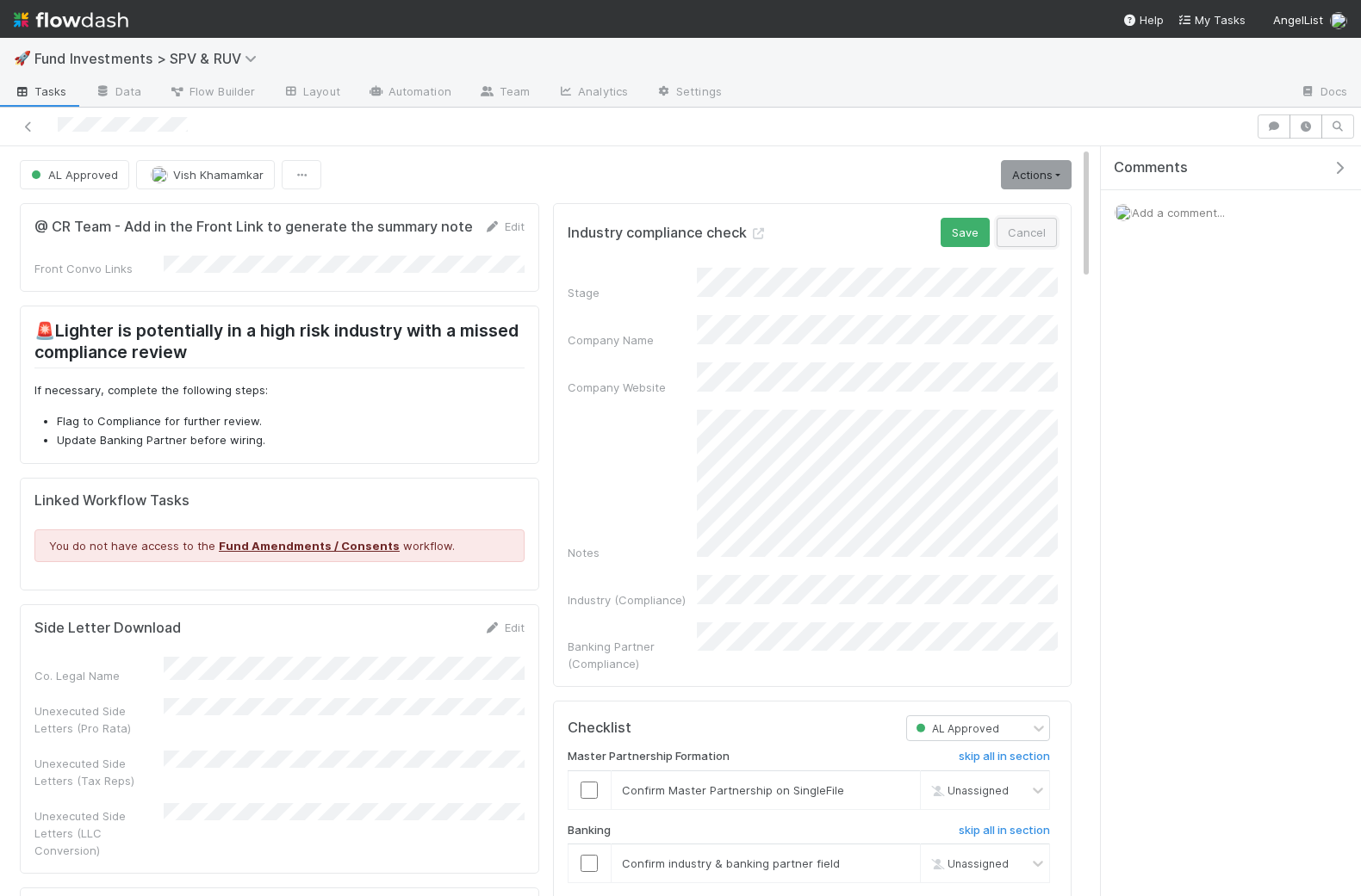
click at [674, 230] on button "Cancel" at bounding box center [1027, 233] width 61 height 29
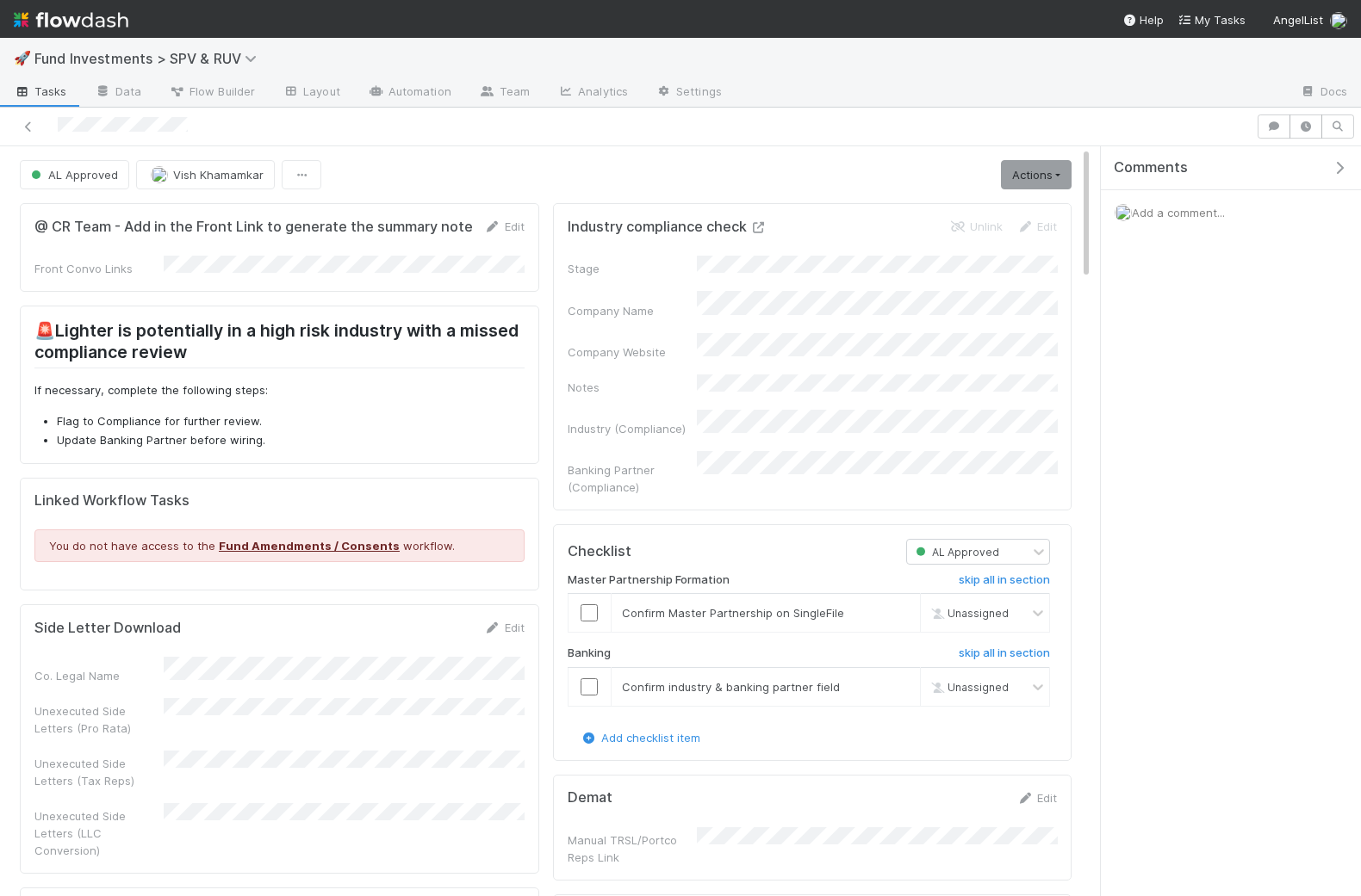
click at [674, 225] on icon at bounding box center [758, 228] width 17 height 11
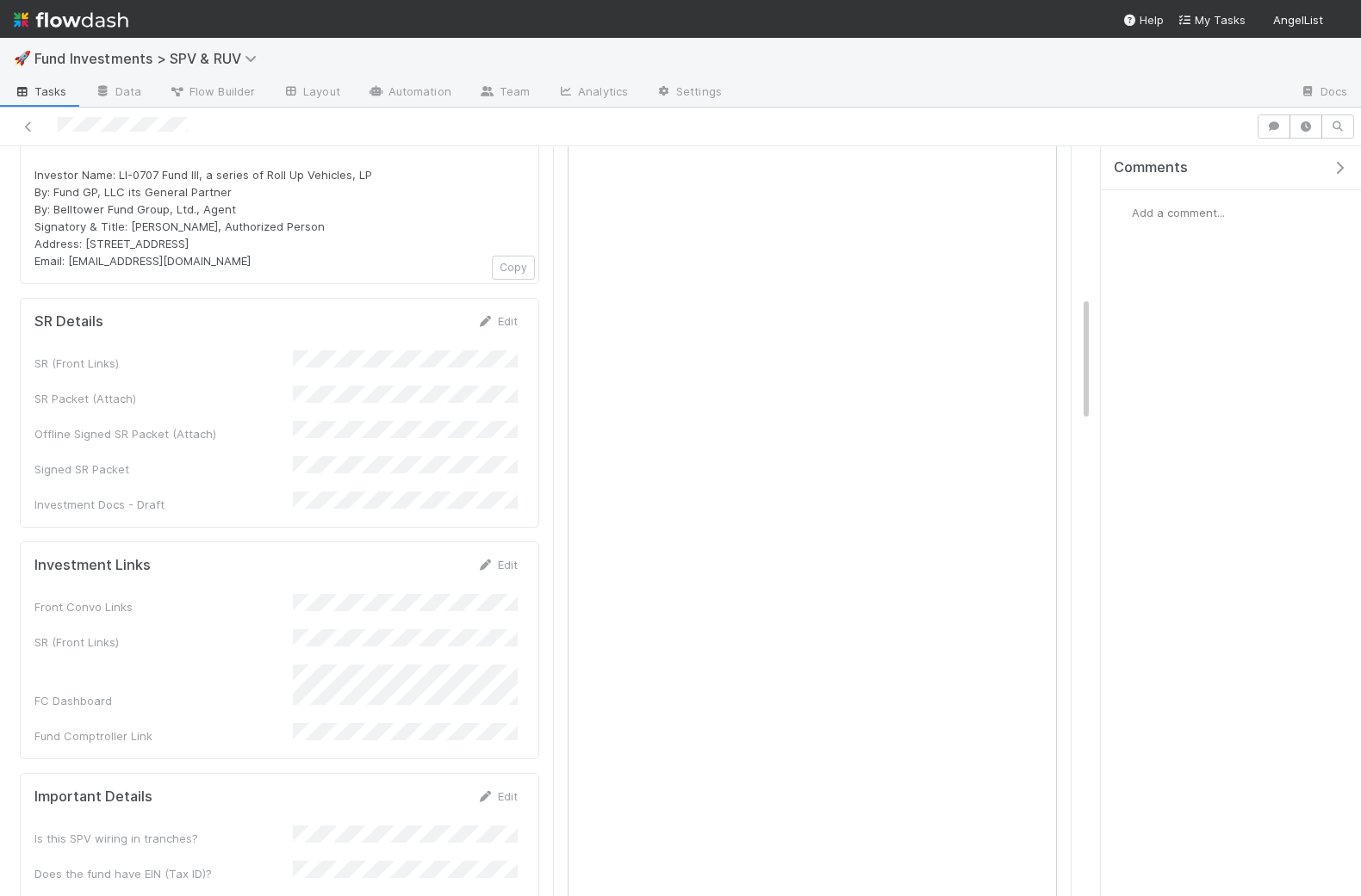
scroll to position [889, 0]
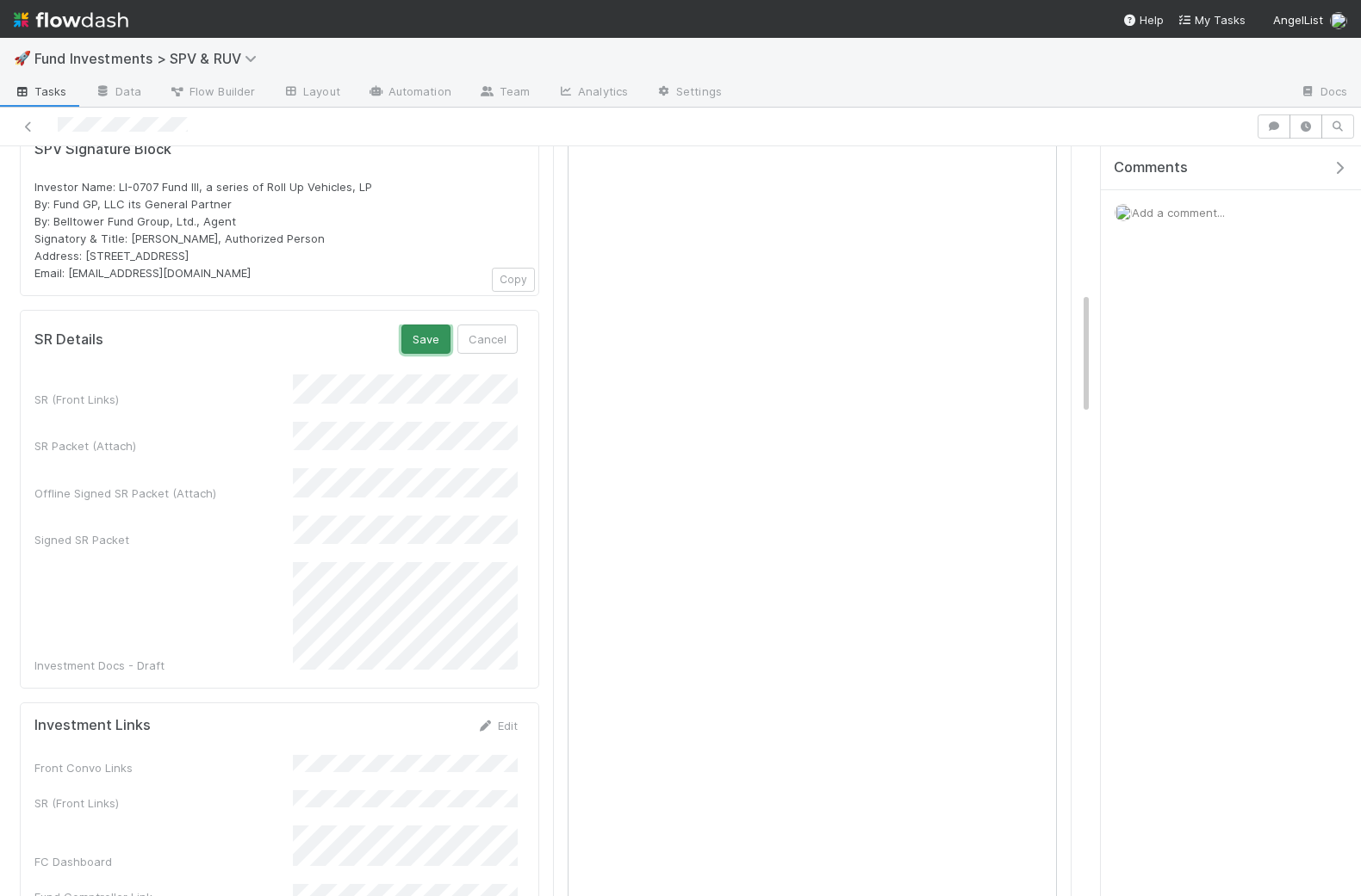
click at [416, 325] on button "Save" at bounding box center [426, 339] width 49 height 29
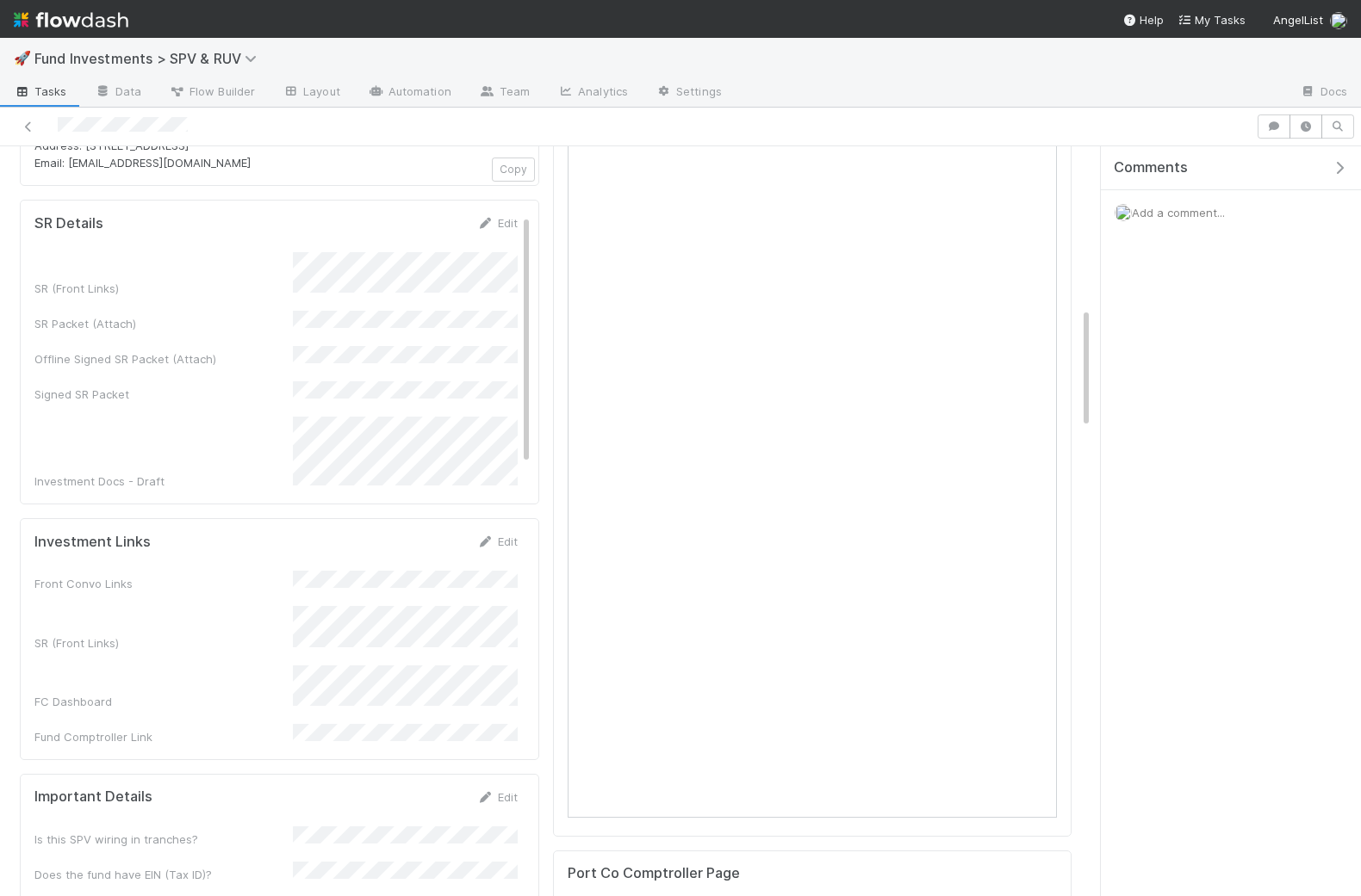
scroll to position [931, 0]
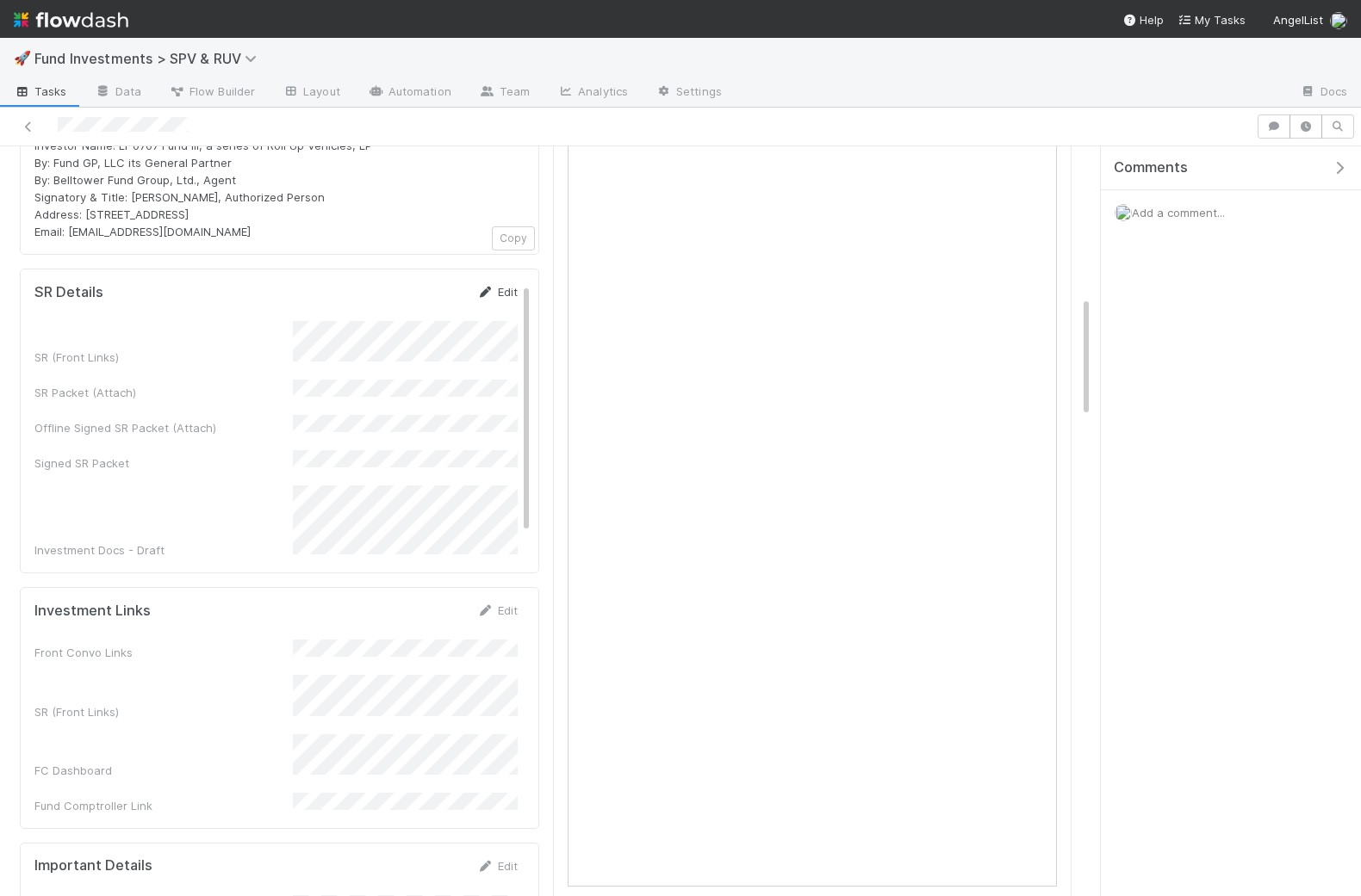
click at [497, 285] on link "Edit" at bounding box center [497, 291] width 41 height 14
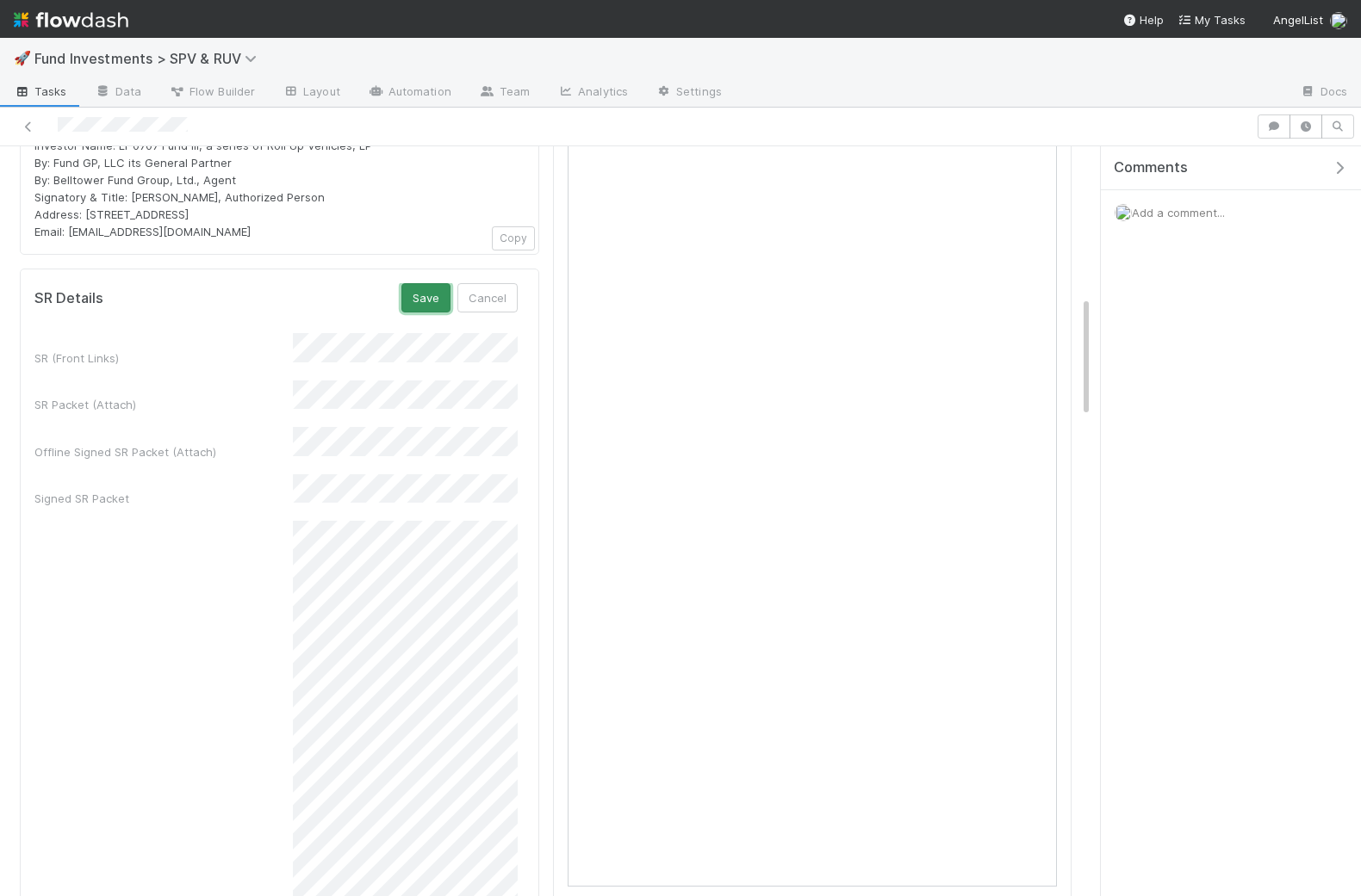
click at [427, 284] on button "Save" at bounding box center [426, 298] width 49 height 29
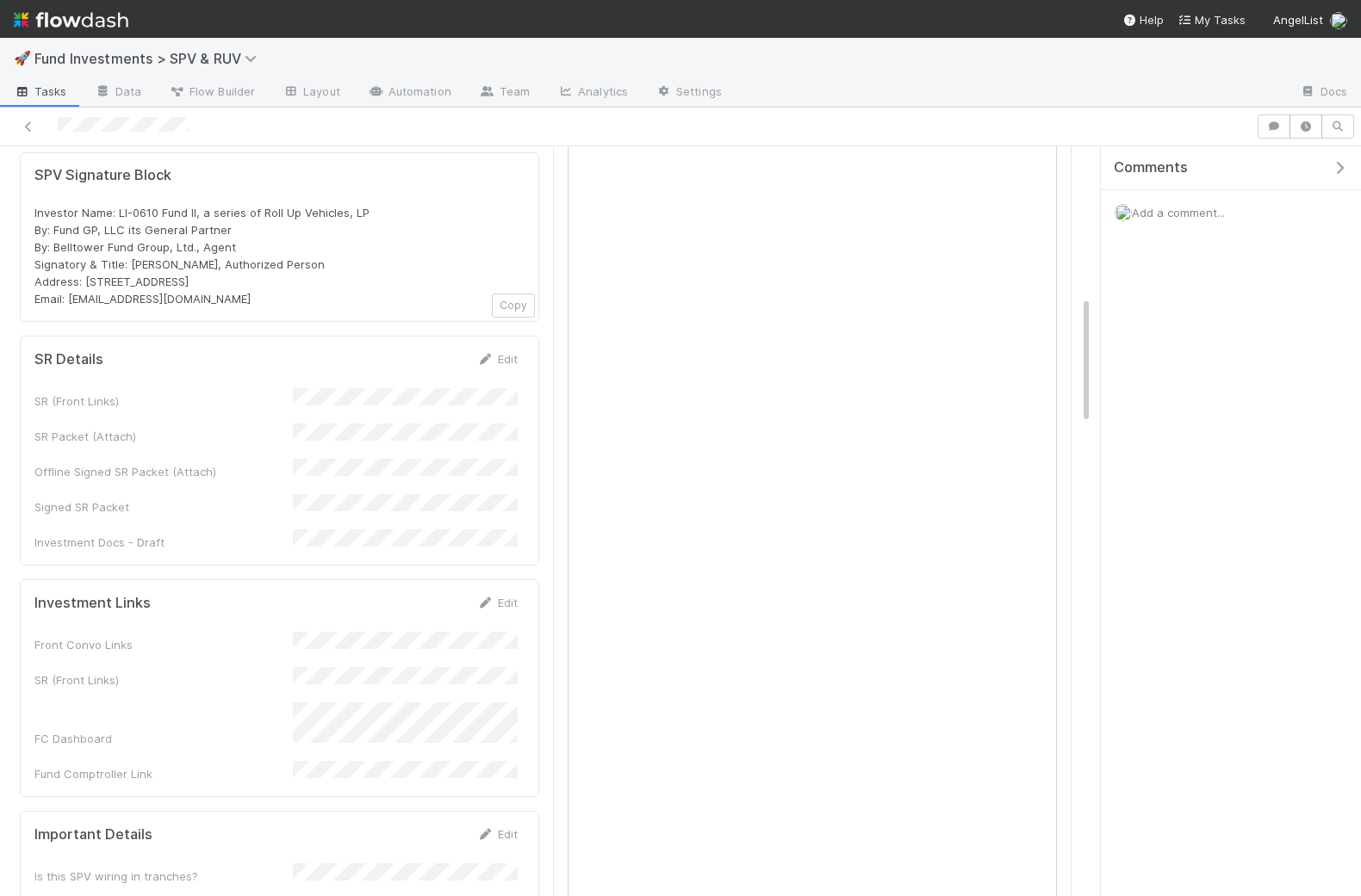
scroll to position [879, 0]
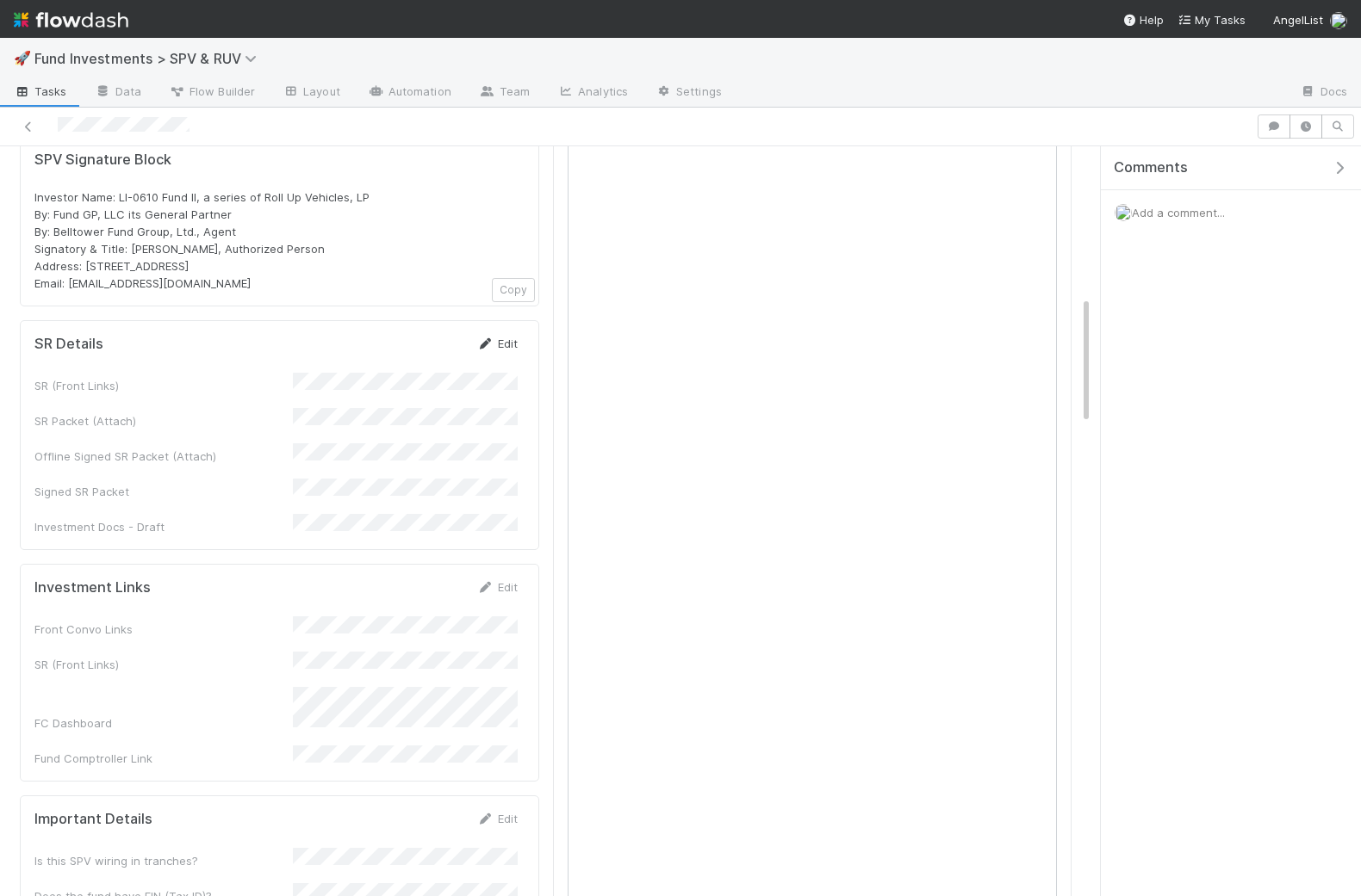
click at [504, 337] on link "Edit" at bounding box center [497, 344] width 41 height 14
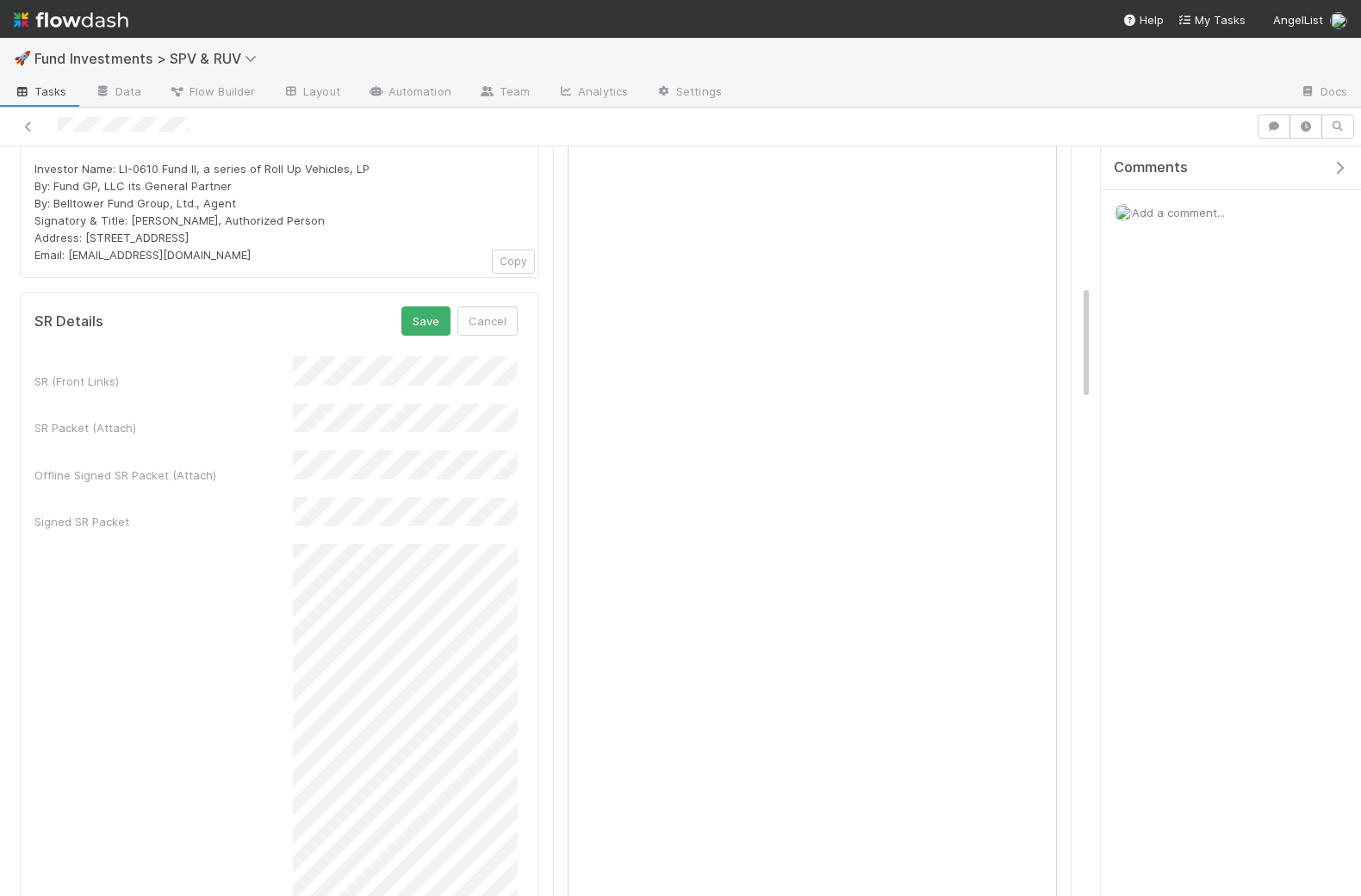
scroll to position [906, 0]
click at [416, 308] on button "Save" at bounding box center [426, 322] width 49 height 29
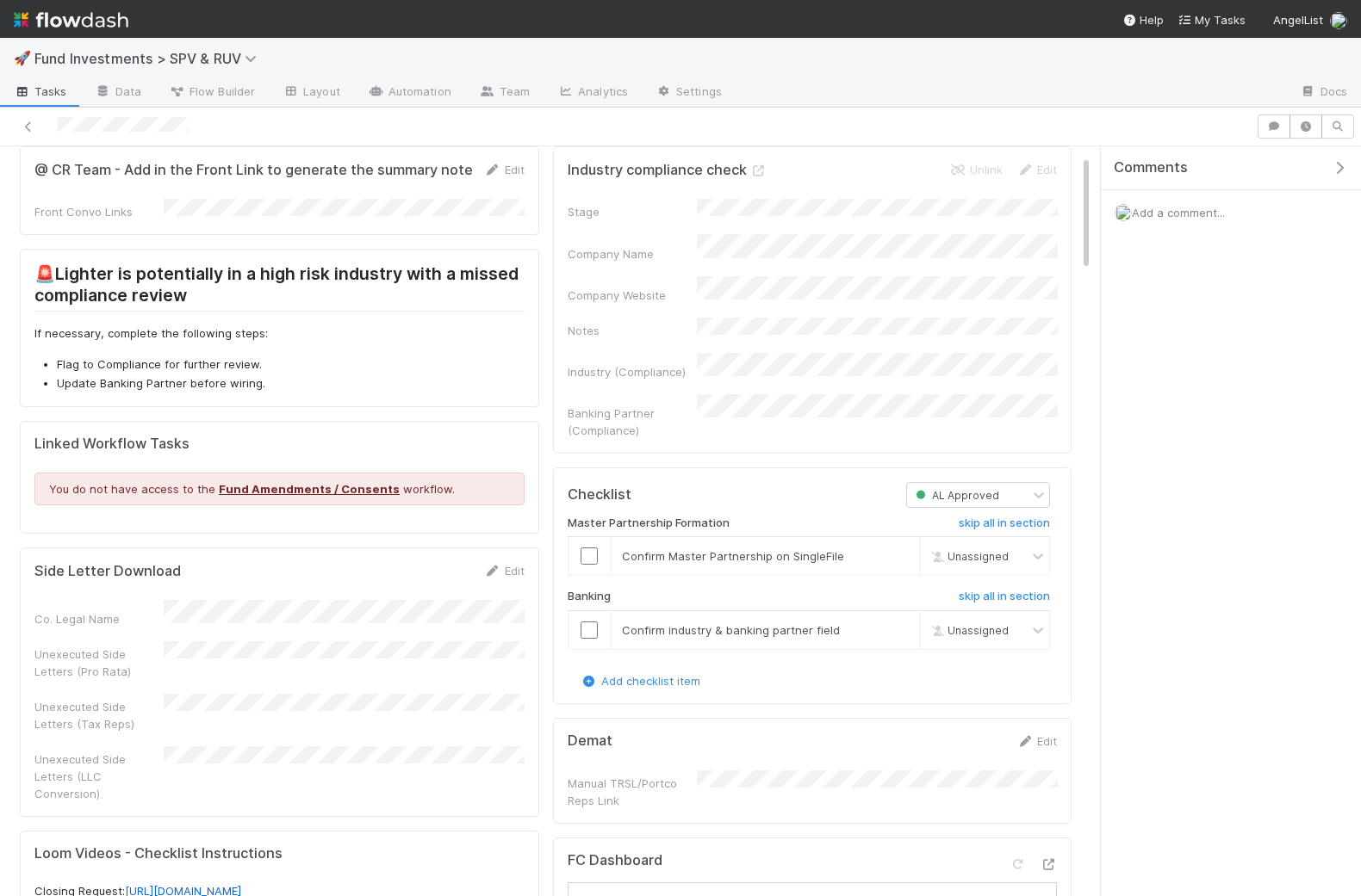
scroll to position [55, 0]
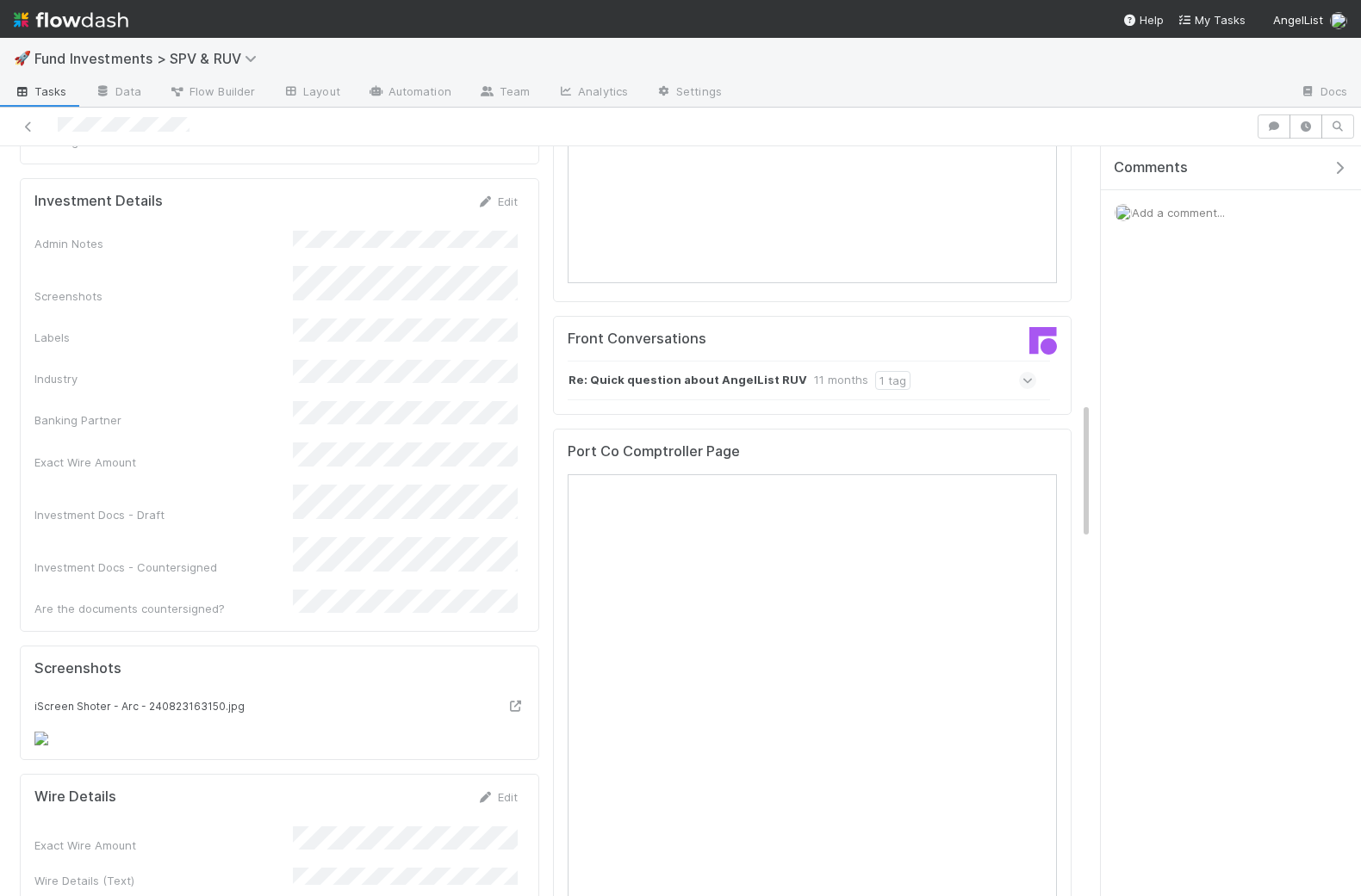
scroll to position [1140, 0]
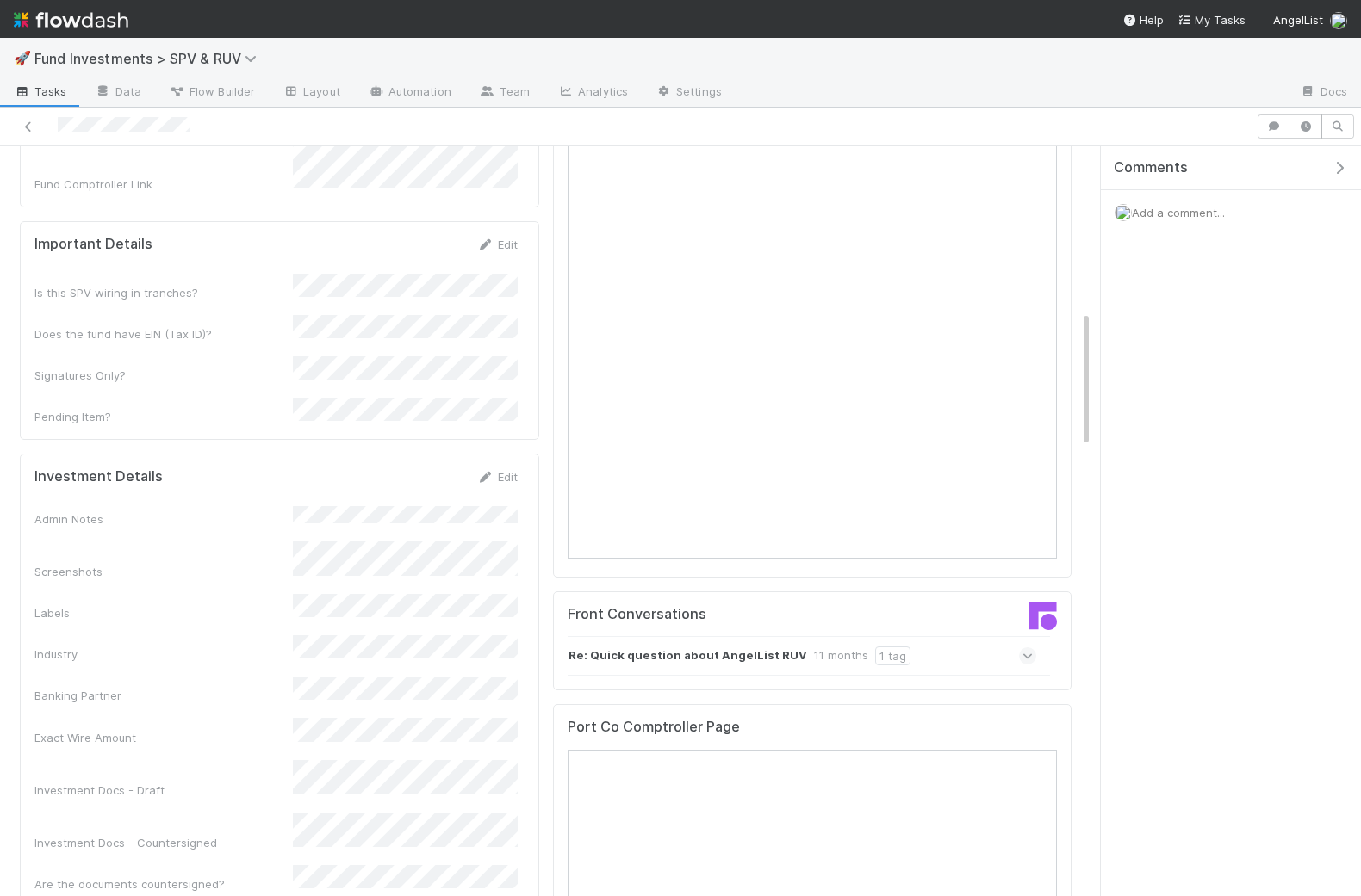
scroll to position [900, 0]
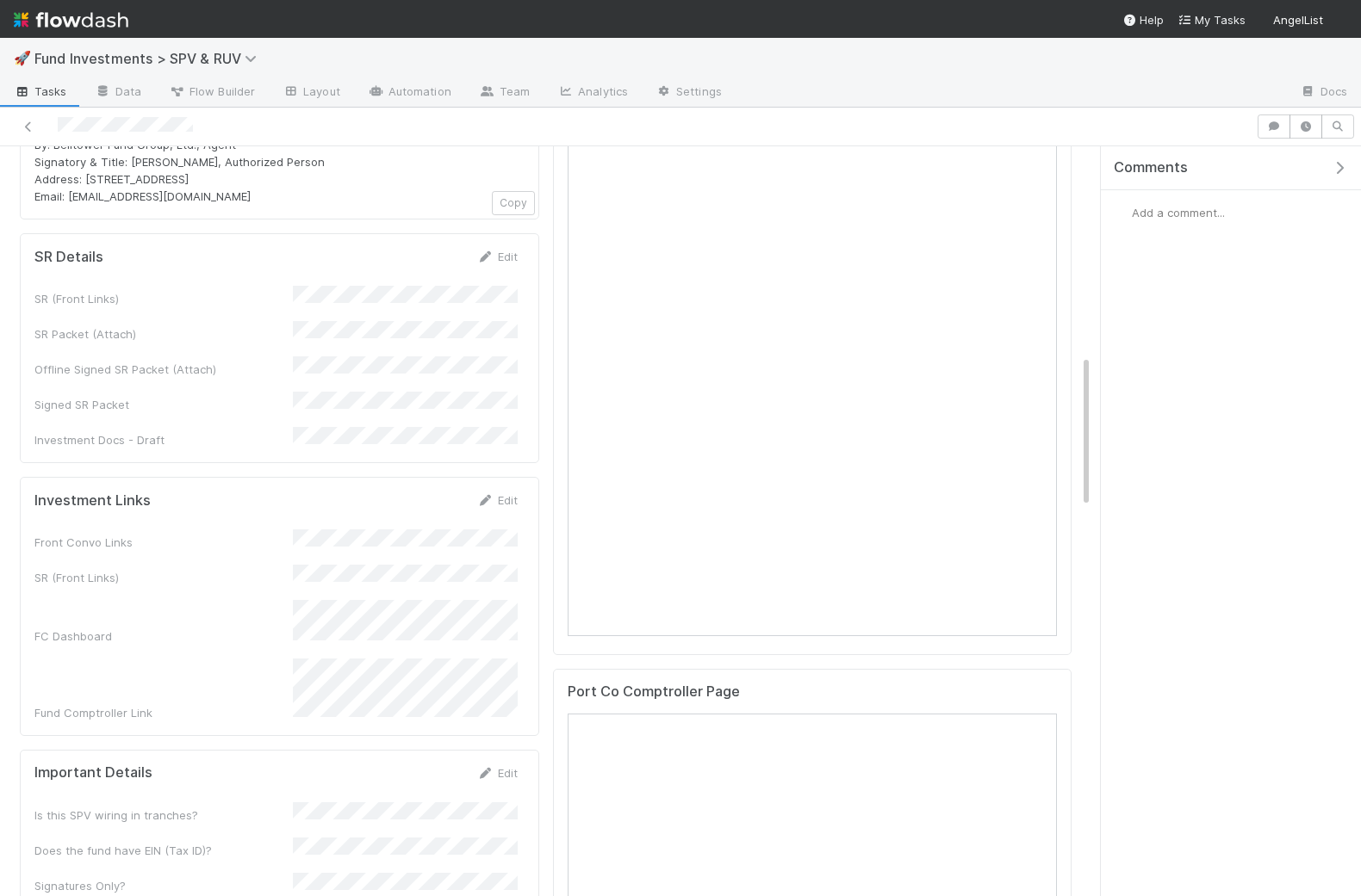
scroll to position [953, 0]
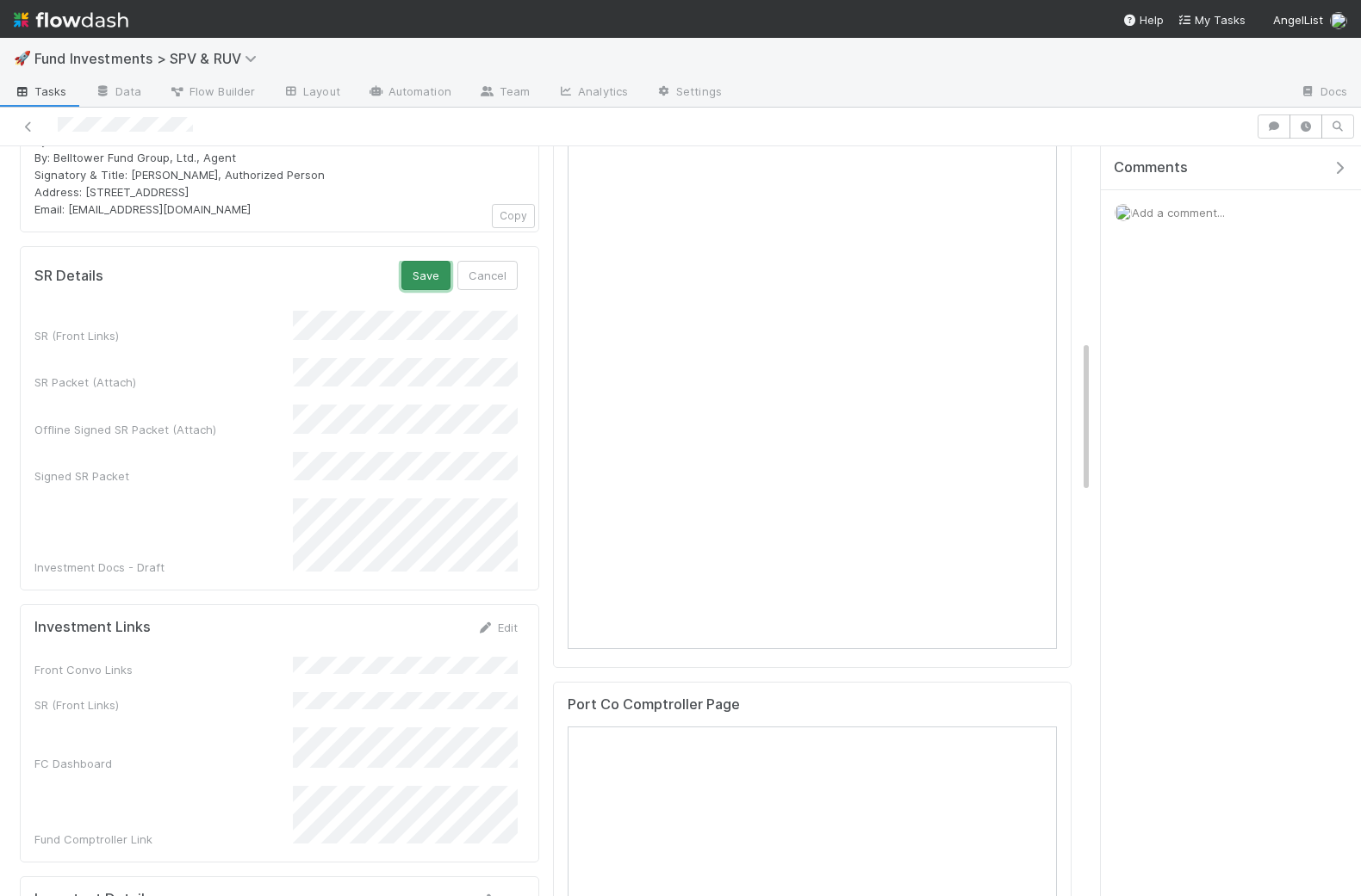
click at [432, 261] on button "Save" at bounding box center [426, 275] width 49 height 29
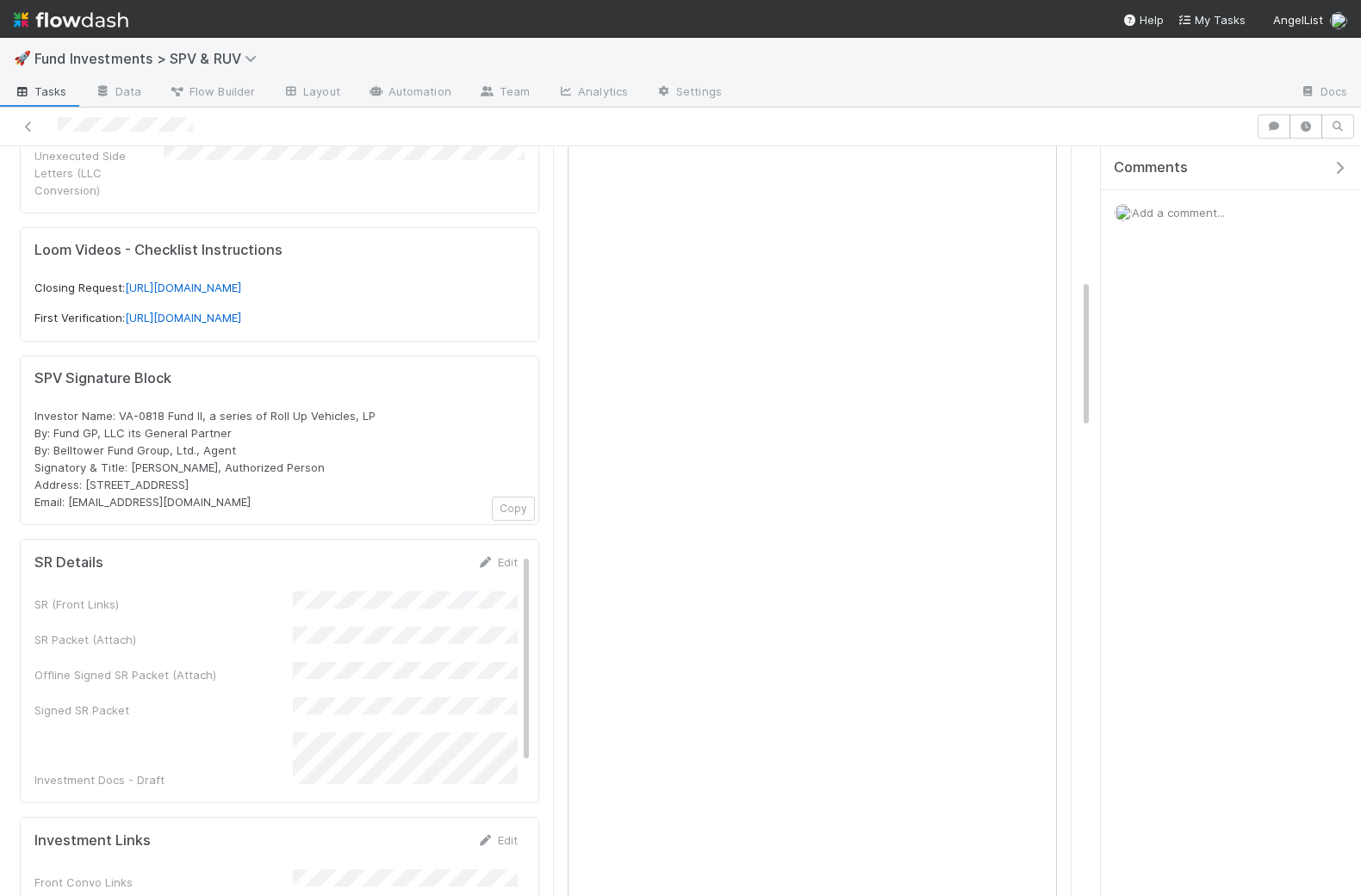
scroll to position [663, 0]
click at [504, 495] on button "Copy" at bounding box center [513, 506] width 43 height 24
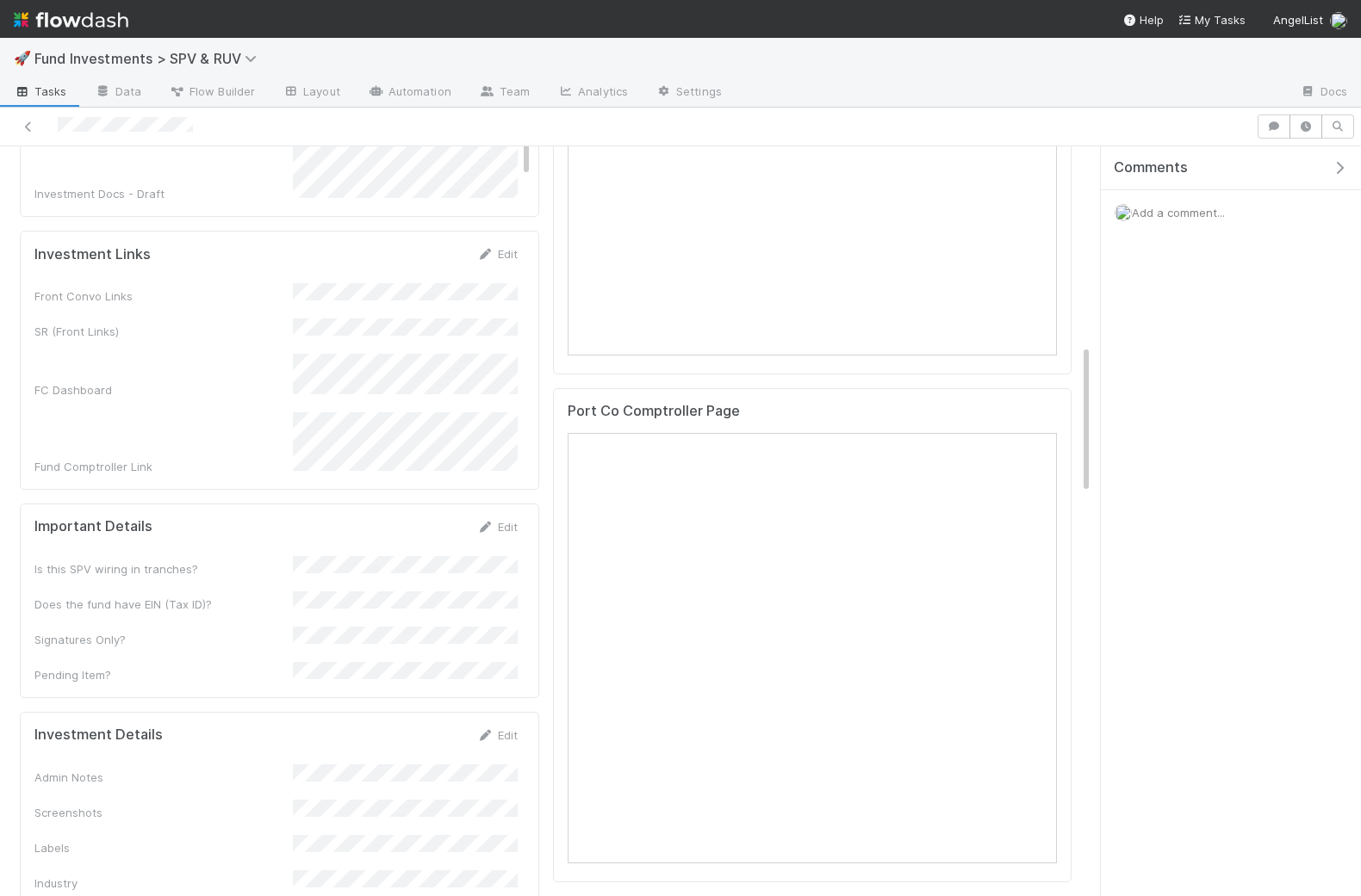
scroll to position [989, 0]
